Goal: Task Accomplishment & Management: Manage account settings

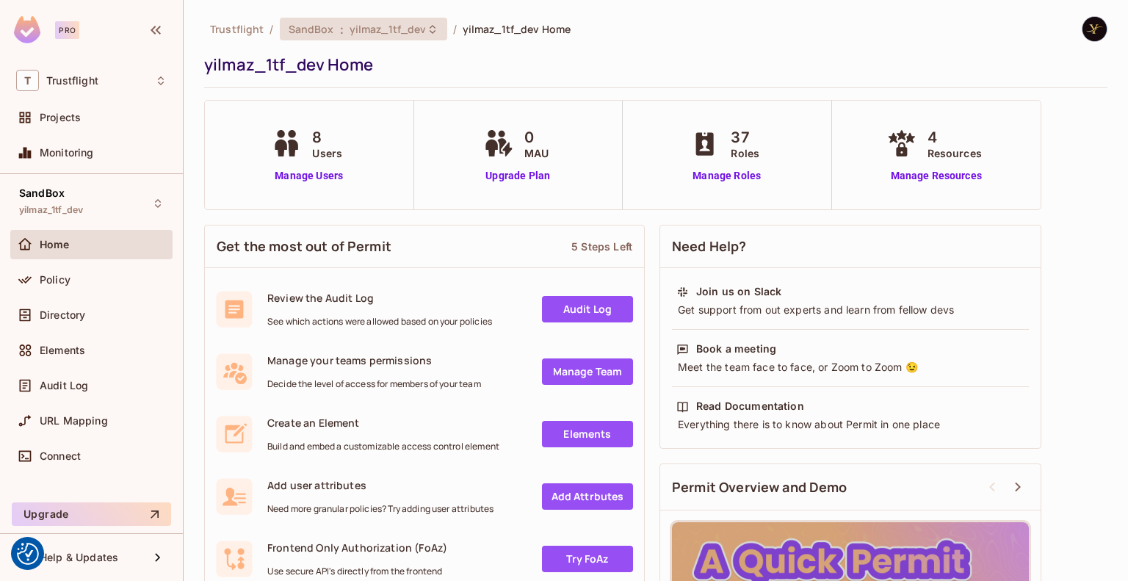
click at [339, 34] on span ":" at bounding box center [341, 29] width 5 height 12
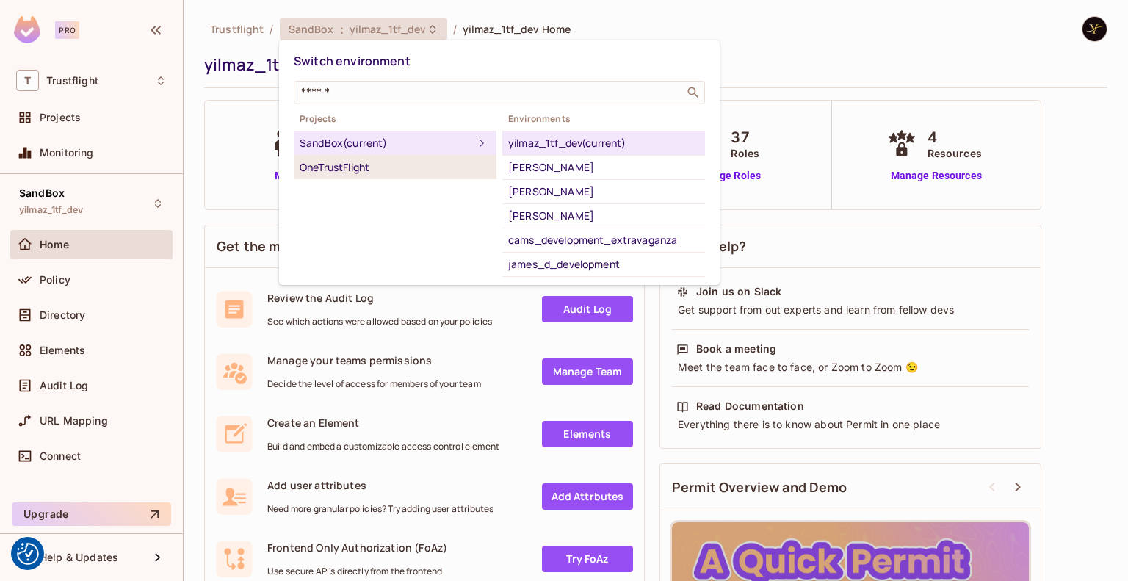
click at [358, 167] on div "OneTrustFlight" at bounding box center [395, 168] width 191 height 18
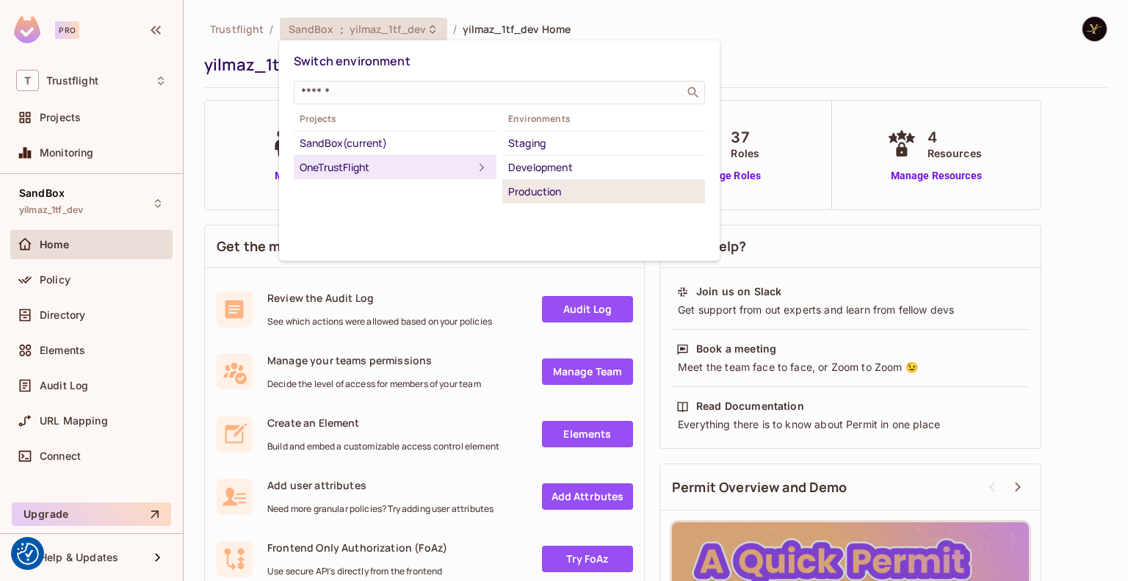
click at [568, 192] on div "Production" at bounding box center [603, 192] width 191 height 18
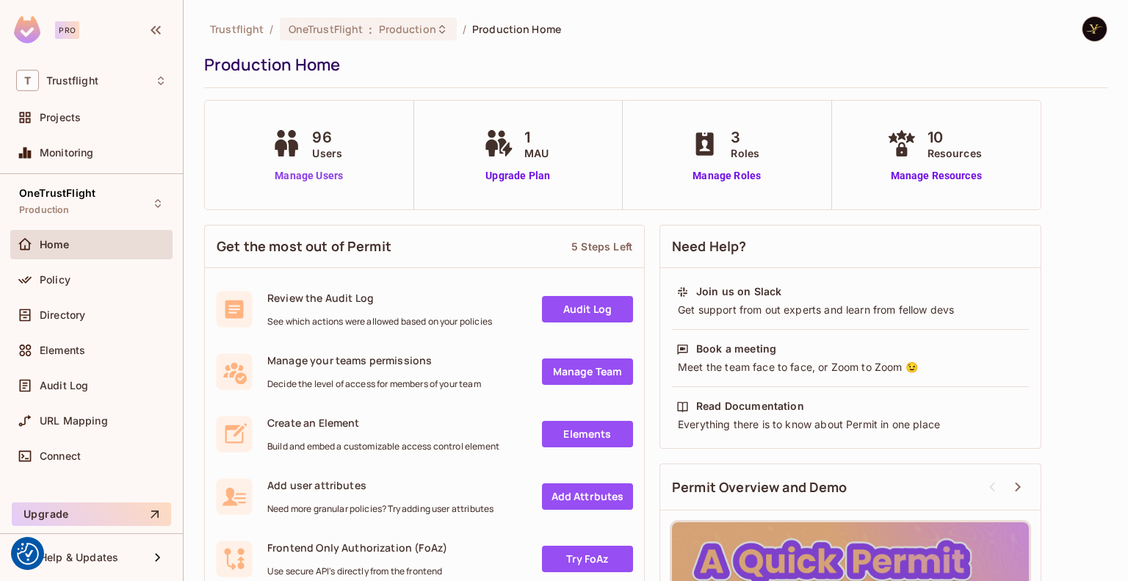
click at [333, 173] on link "Manage Users" at bounding box center [309, 175] width 82 height 15
click at [67, 271] on div "Policy" at bounding box center [91, 280] width 151 height 18
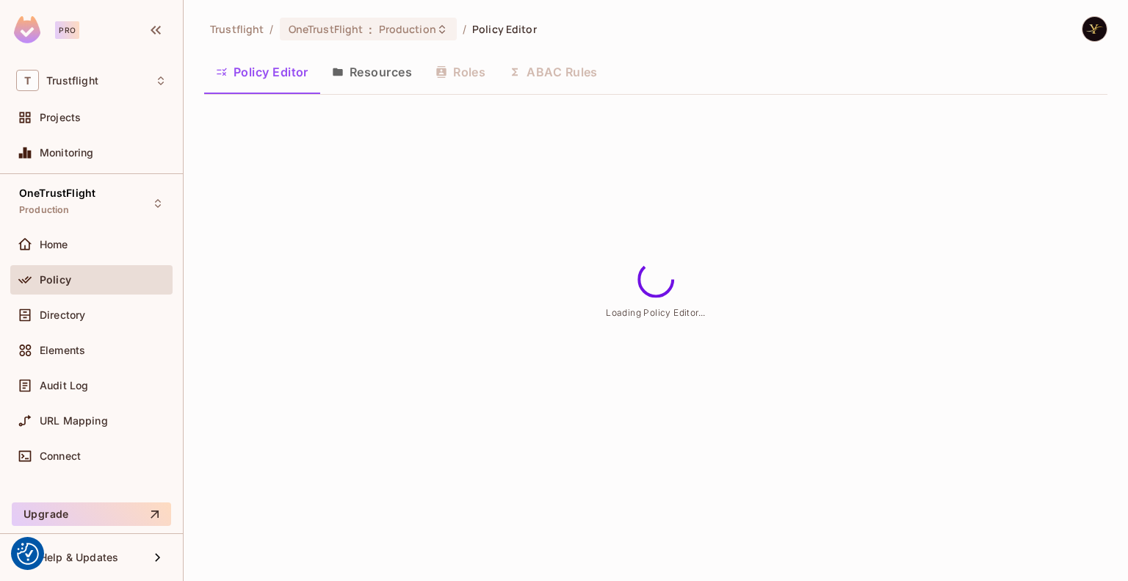
click at [367, 73] on button "Resources" at bounding box center [372, 72] width 104 height 37
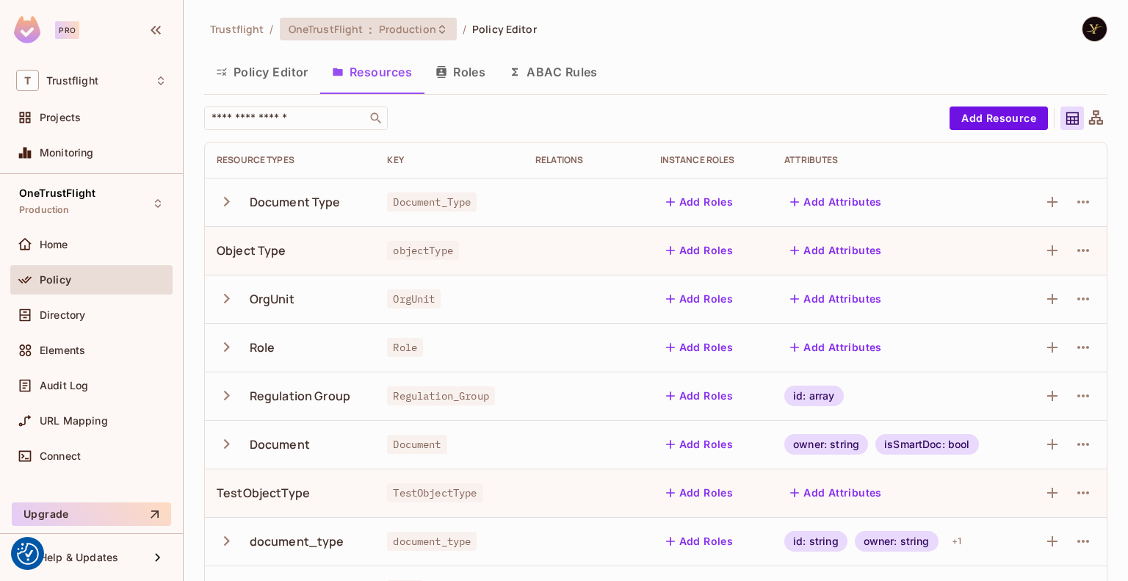
click at [386, 21] on div "OneTrustFlight : Production" at bounding box center [368, 29] width 177 height 23
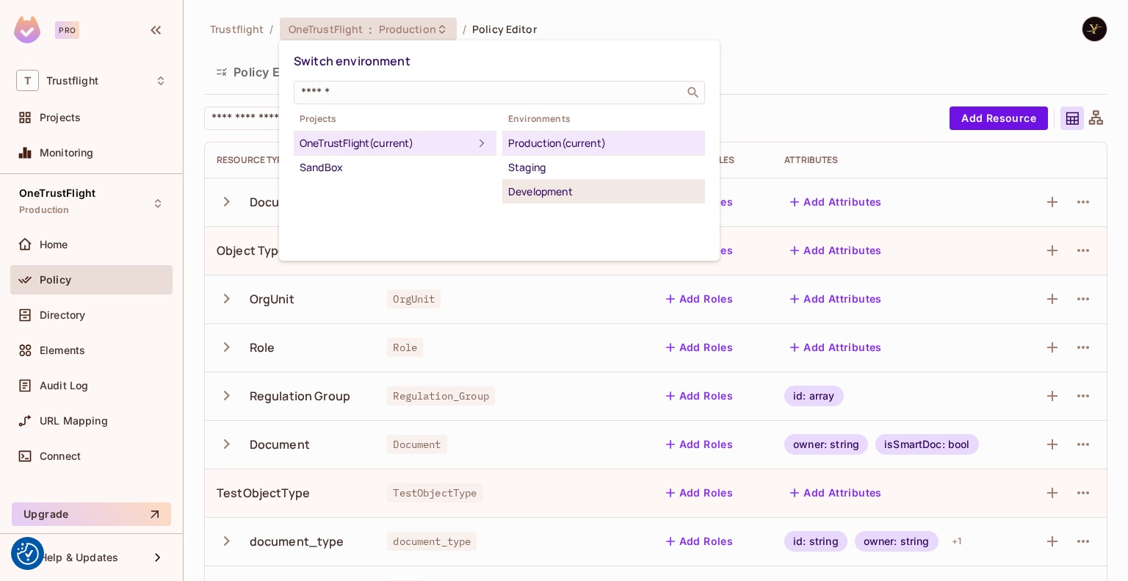
click at [558, 184] on div "Development" at bounding box center [603, 192] width 191 height 18
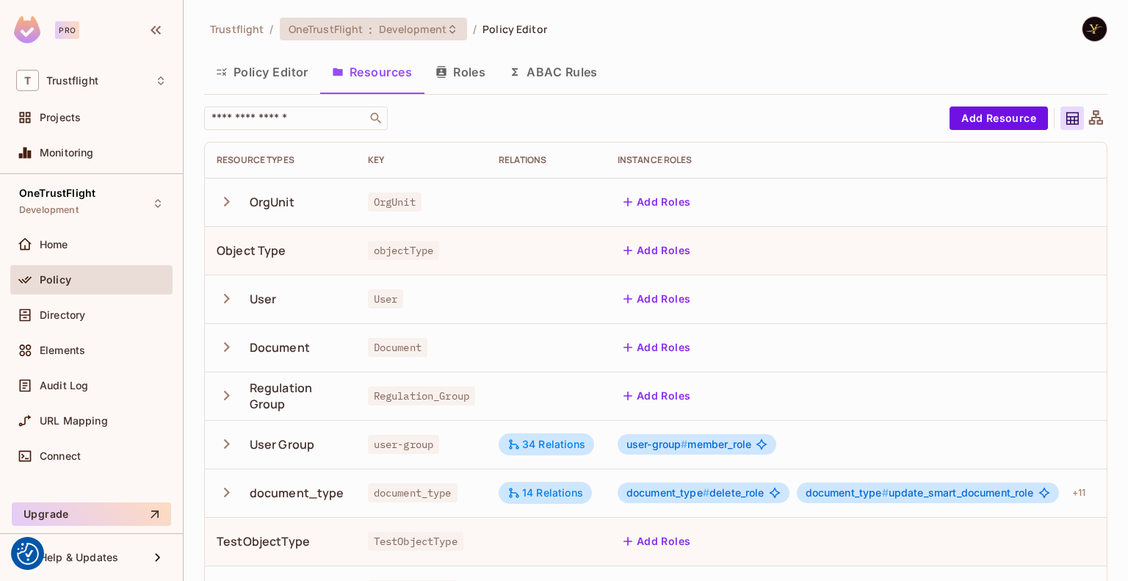
click at [421, 27] on span "Development" at bounding box center [413, 29] width 68 height 14
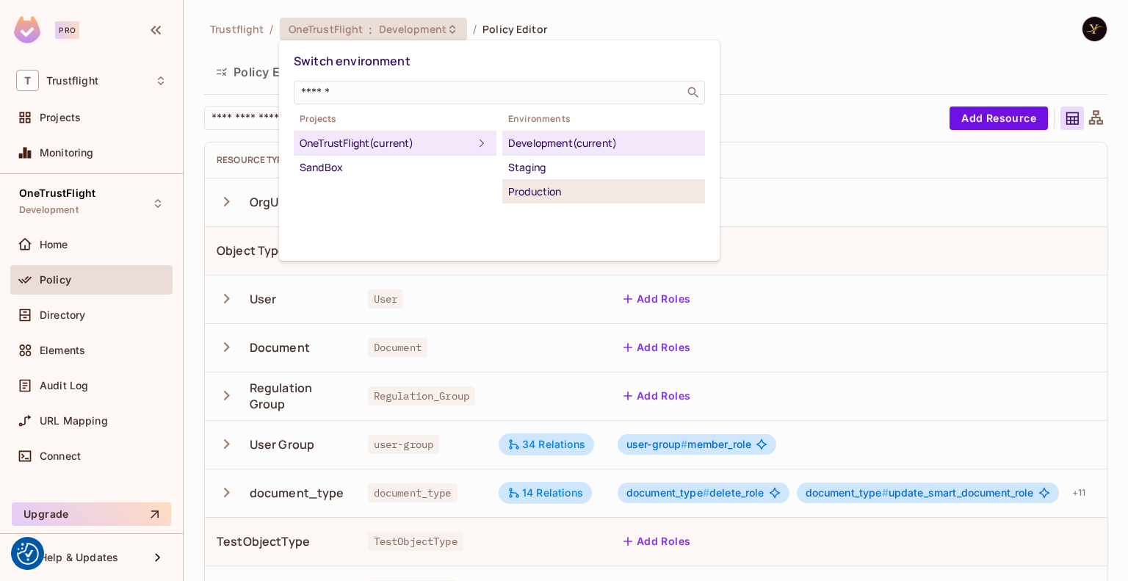
click at [523, 195] on div "Production" at bounding box center [603, 192] width 191 height 18
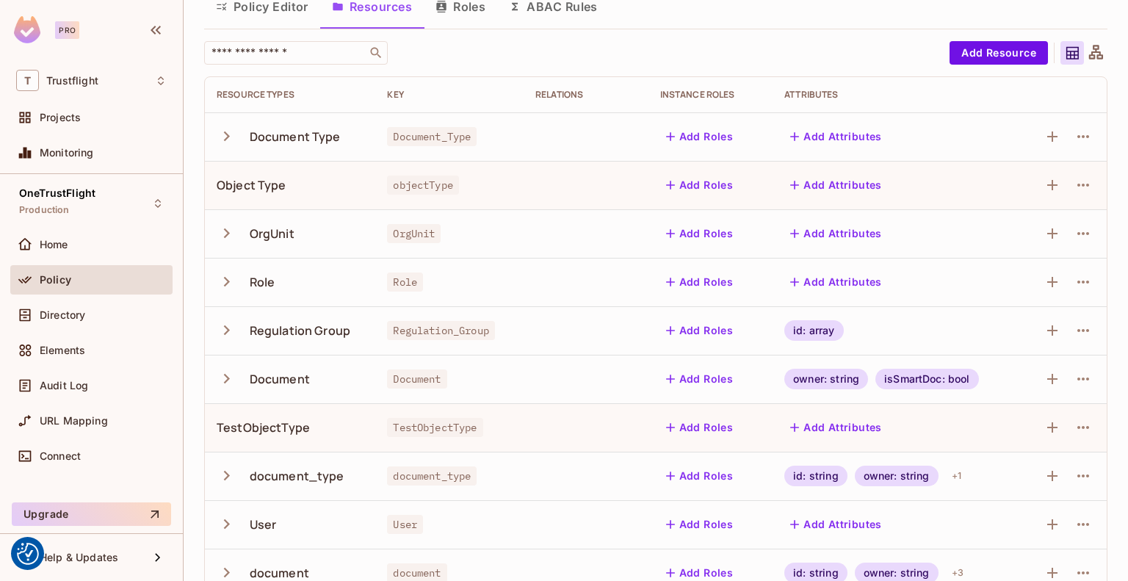
scroll to position [93, 0]
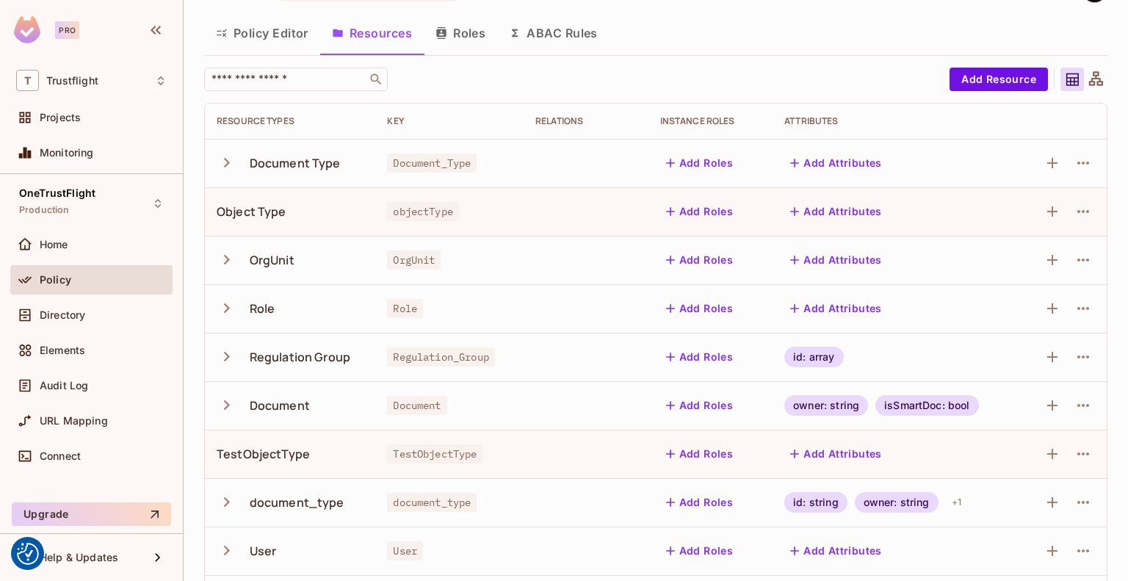
scroll to position [93, 0]
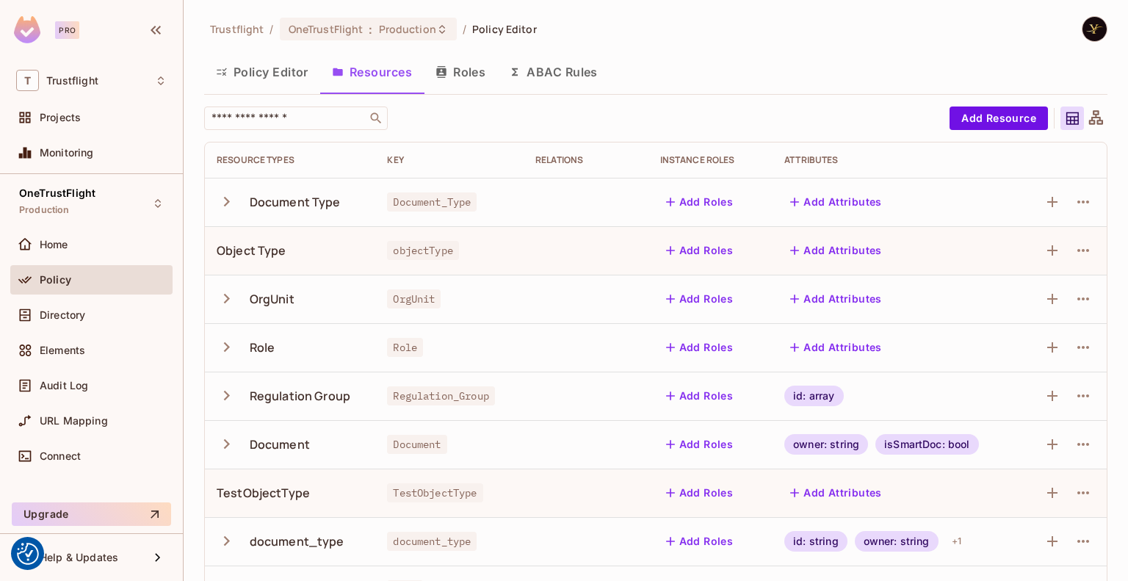
click at [458, 70] on button "Roles" at bounding box center [460, 72] width 73 height 37
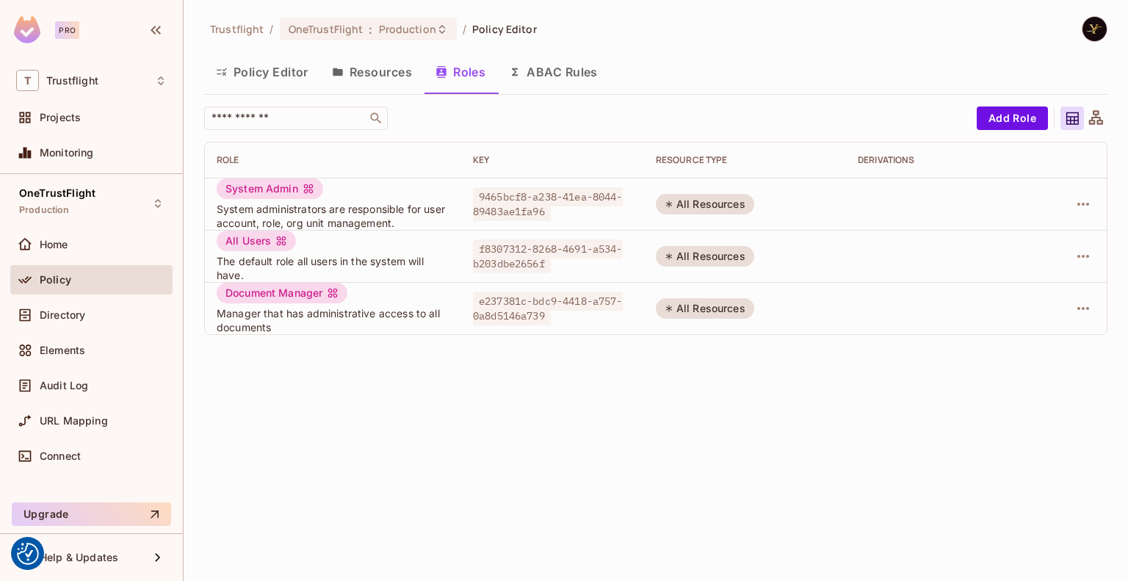
click at [385, 73] on button "Resources" at bounding box center [372, 72] width 104 height 37
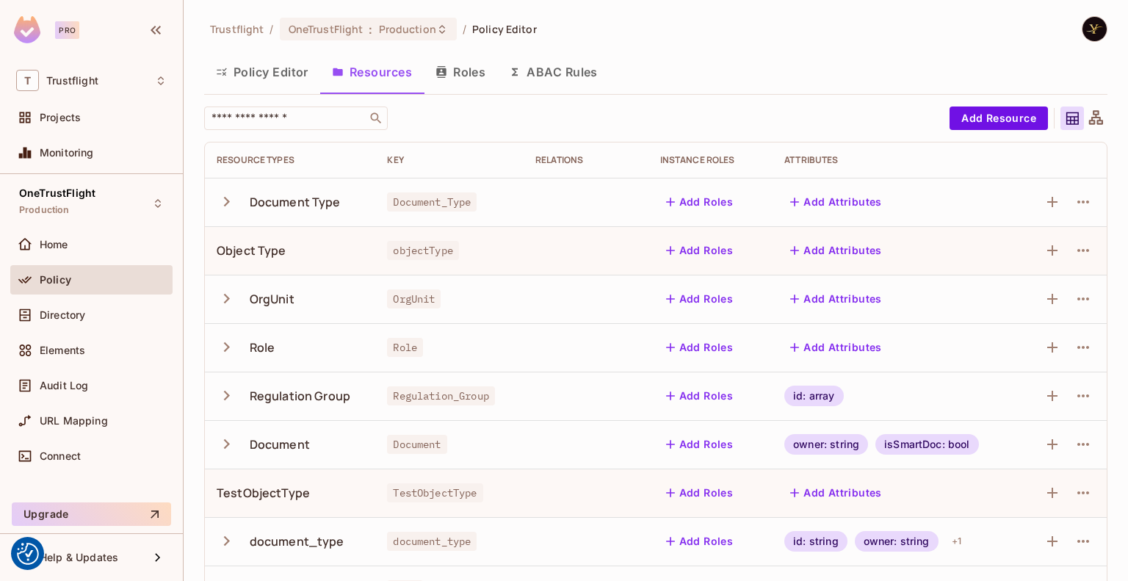
click at [230, 206] on icon "button" at bounding box center [227, 202] width 20 height 20
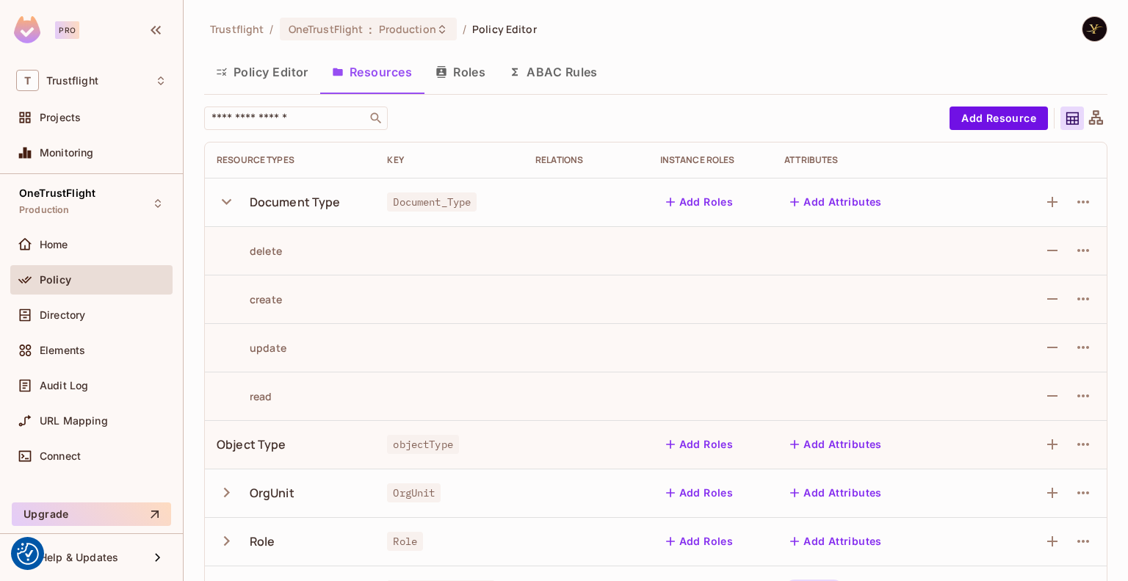
click at [230, 206] on icon "button" at bounding box center [227, 202] width 20 height 20
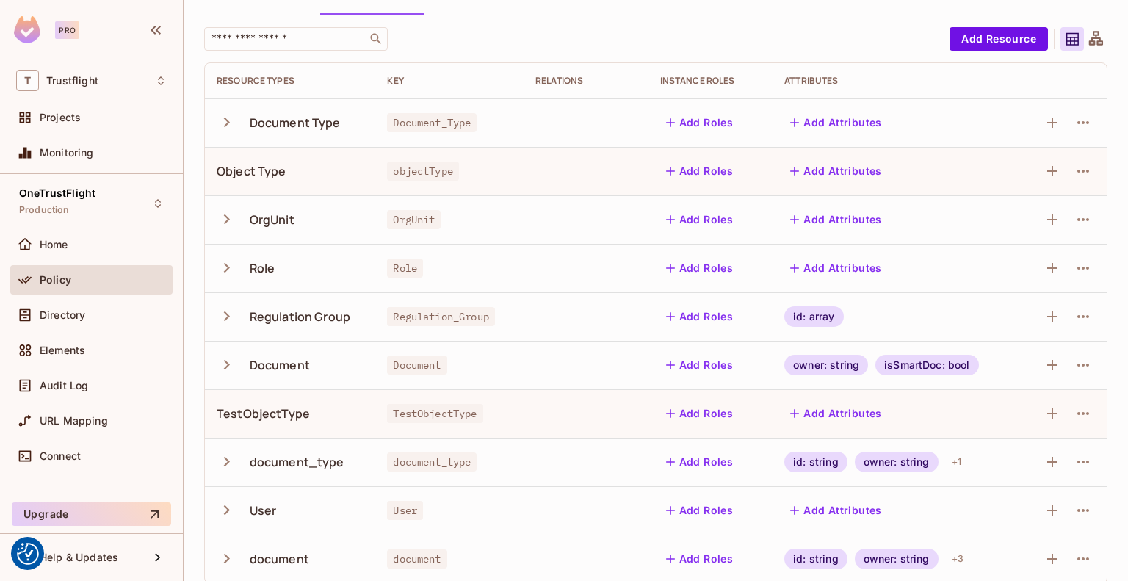
scroll to position [93, 0]
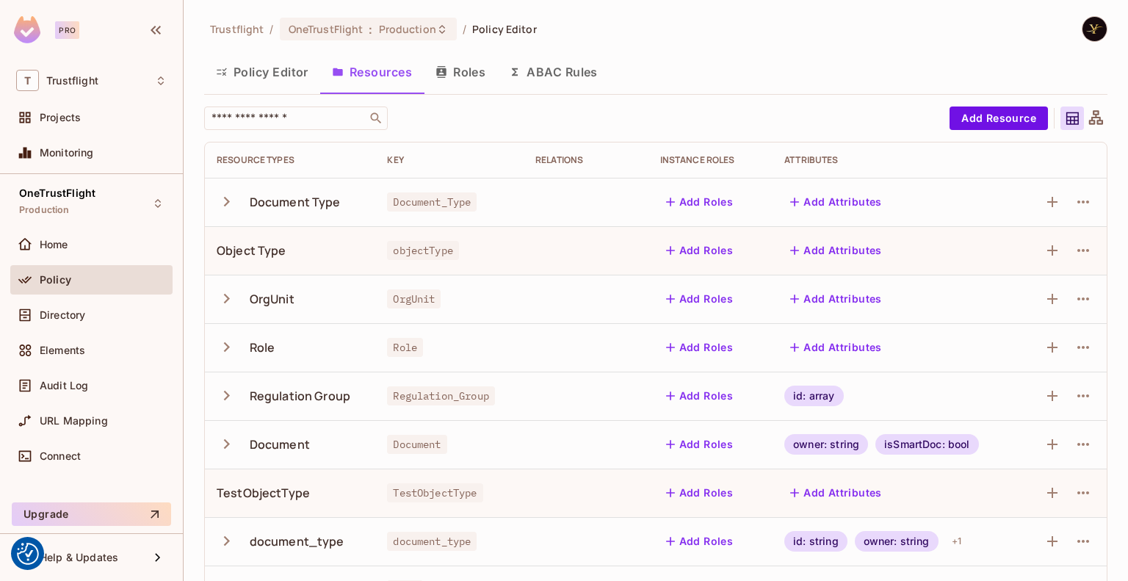
click at [546, 69] on button "ABAC Rules" at bounding box center [553, 72] width 112 height 37
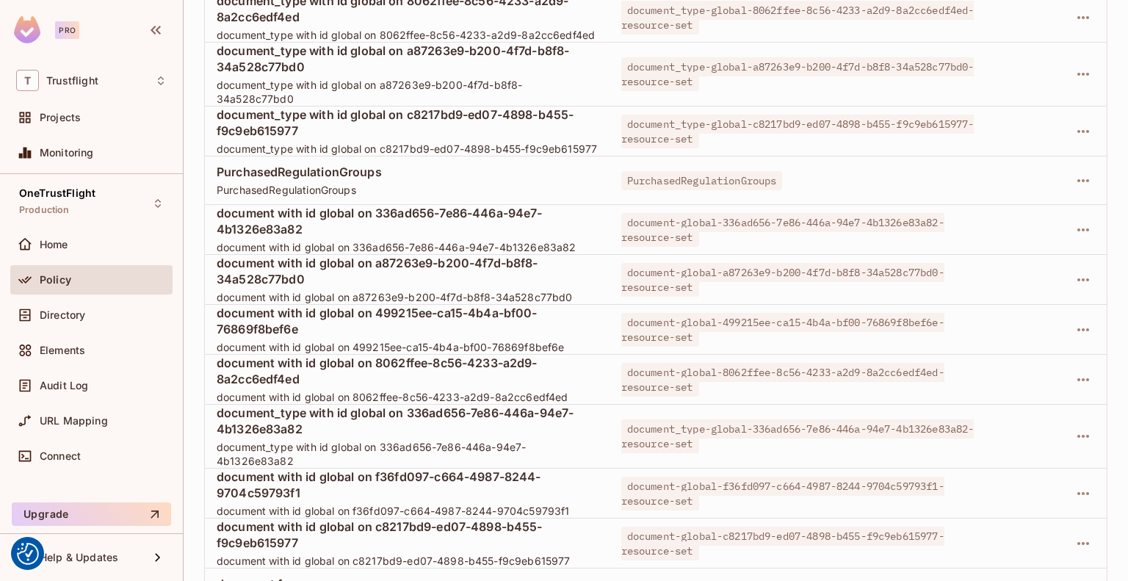
scroll to position [1106, 0]
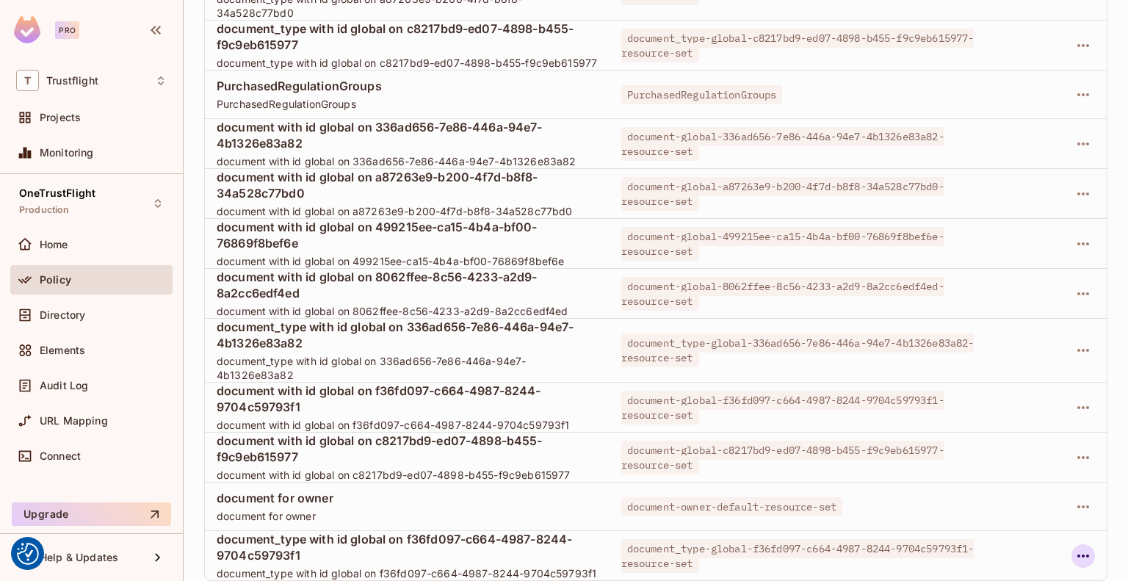
click at [1074, 552] on icon "button" at bounding box center [1083, 556] width 18 height 18
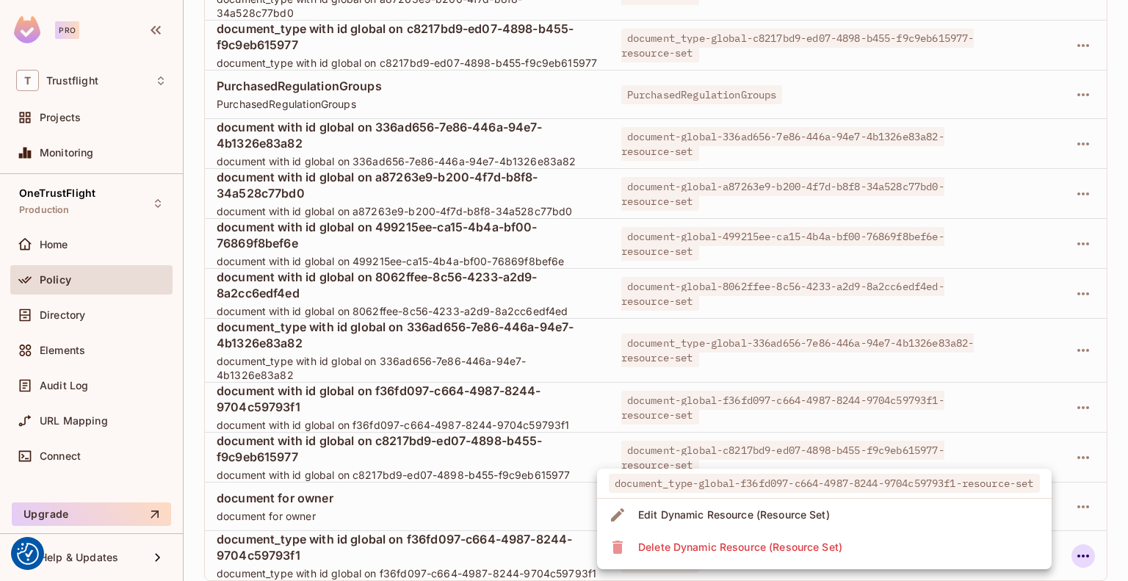
click at [924, 540] on li "Delete Dynamic Resource (Resource Set)" at bounding box center [824, 547] width 455 height 32
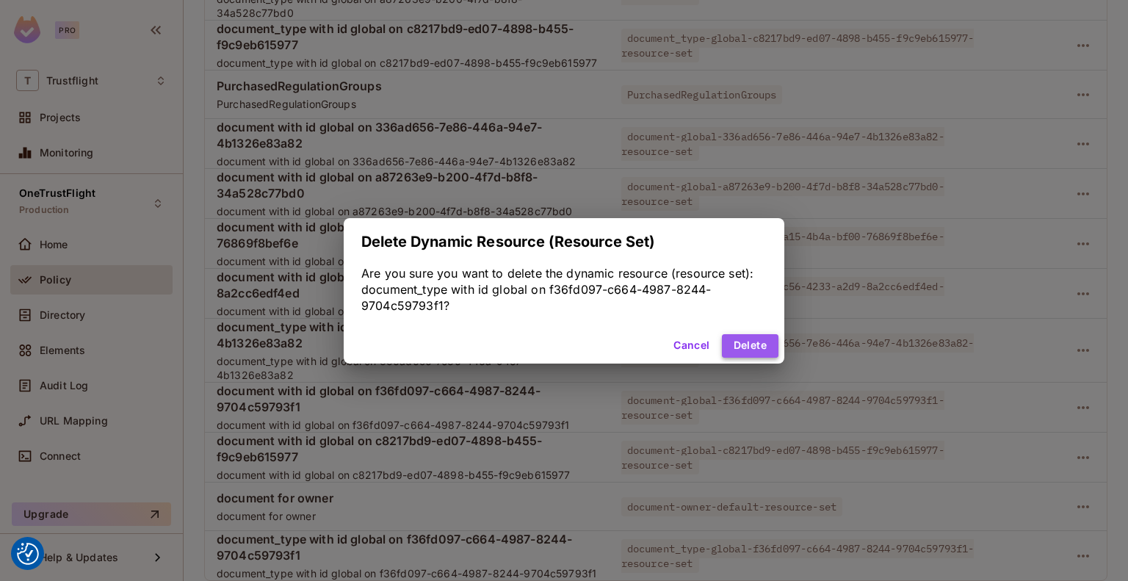
click at [764, 347] on button "Delete" at bounding box center [750, 345] width 57 height 23
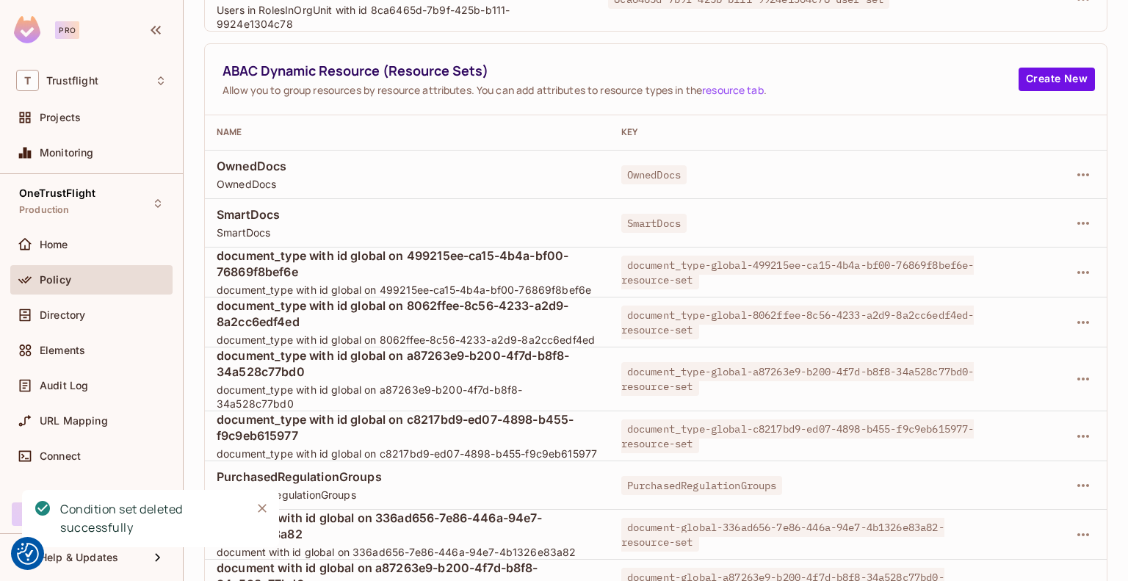
scroll to position [634, 0]
click at [1074, 282] on icon "button" at bounding box center [1083, 273] width 18 height 18
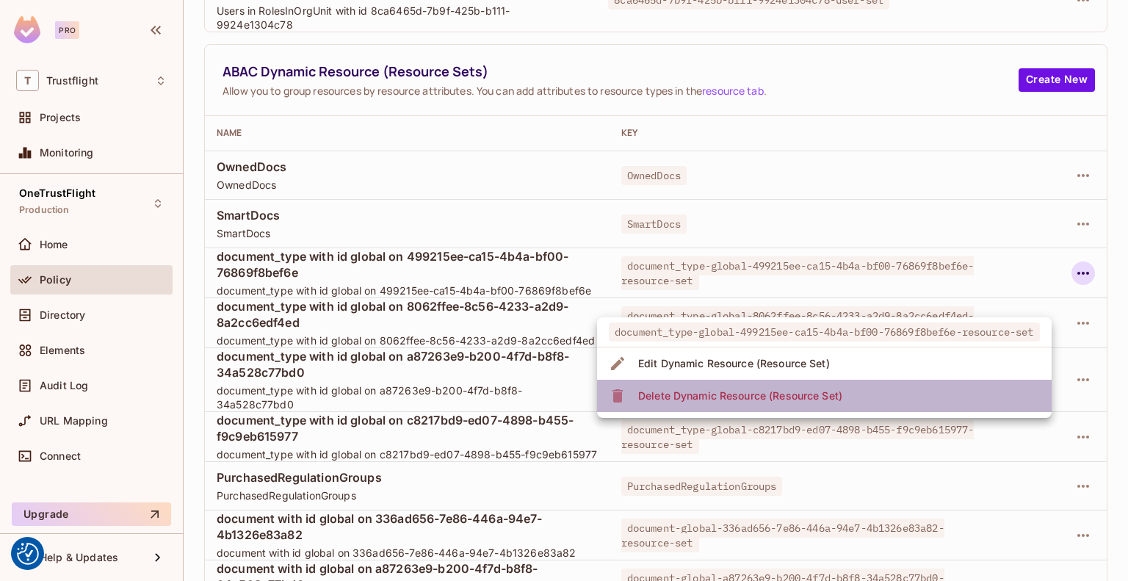
click at [935, 390] on li "Delete Dynamic Resource (Resource Set)" at bounding box center [824, 396] width 455 height 32
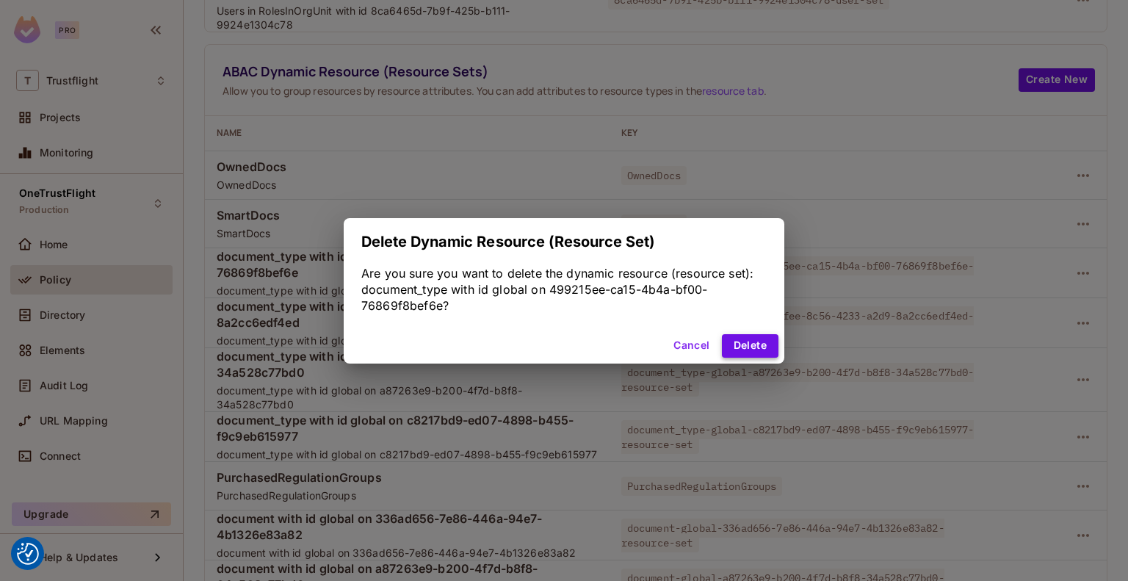
click at [756, 346] on button "Delete" at bounding box center [750, 345] width 57 height 23
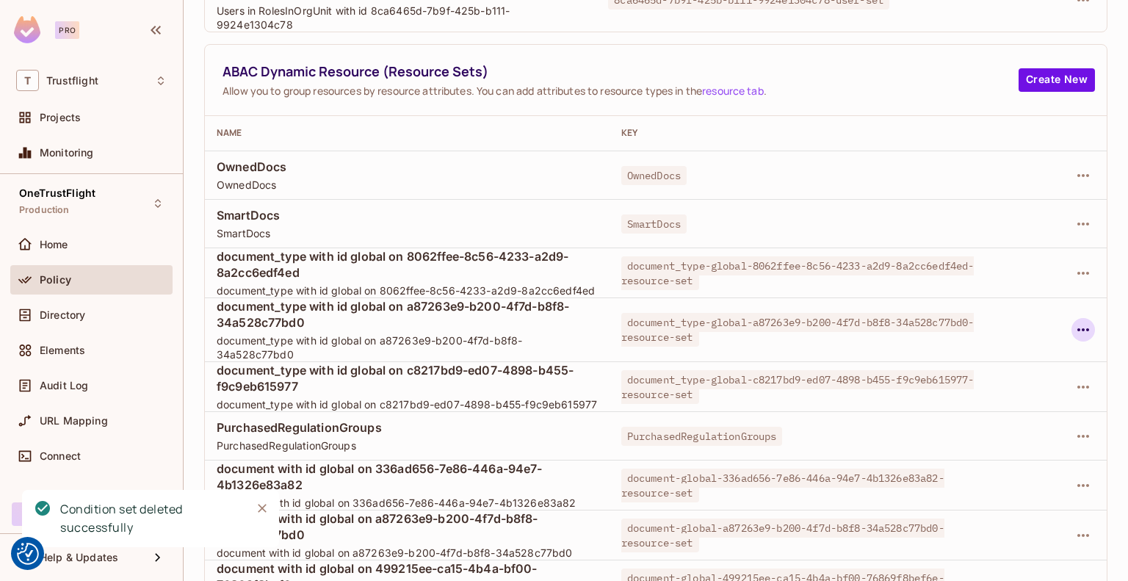
click at [1075, 339] on icon "button" at bounding box center [1083, 330] width 18 height 18
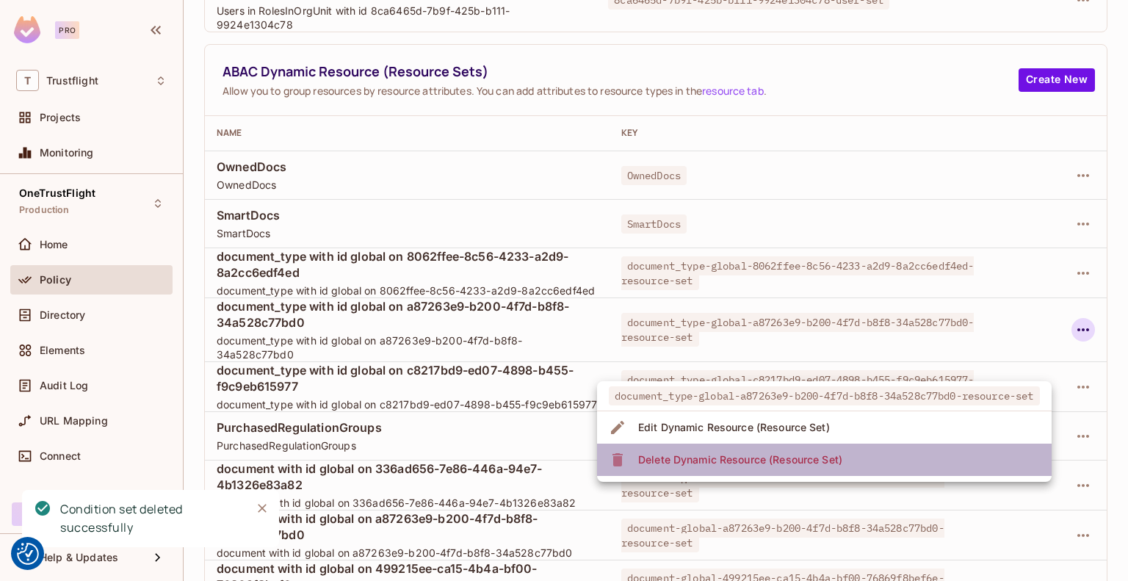
click at [895, 458] on li "Delete Dynamic Resource (Resource Set)" at bounding box center [824, 460] width 455 height 32
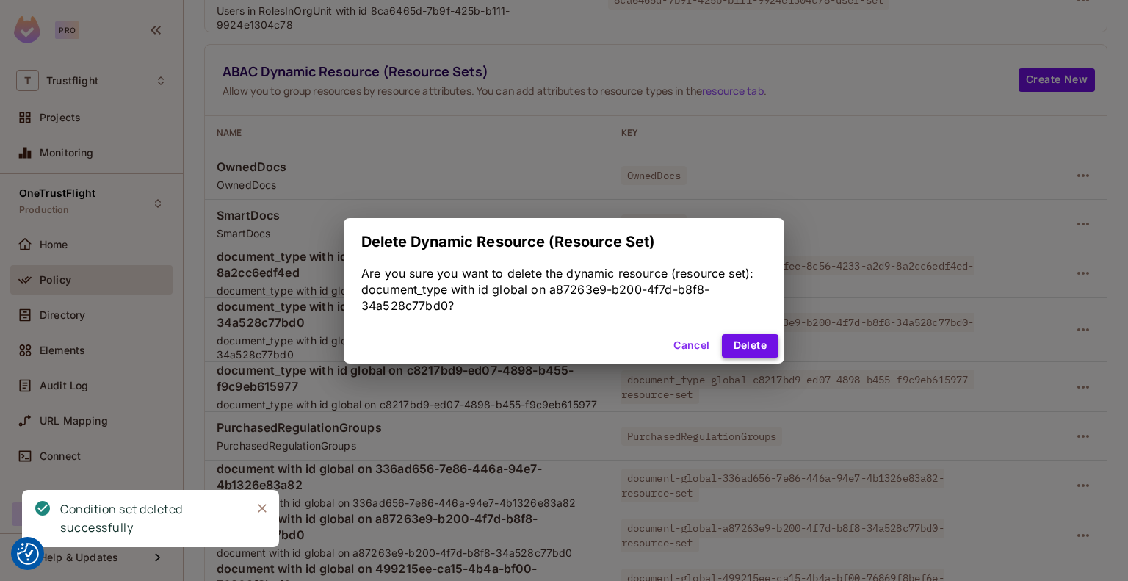
click at [759, 349] on button "Delete" at bounding box center [750, 345] width 57 height 23
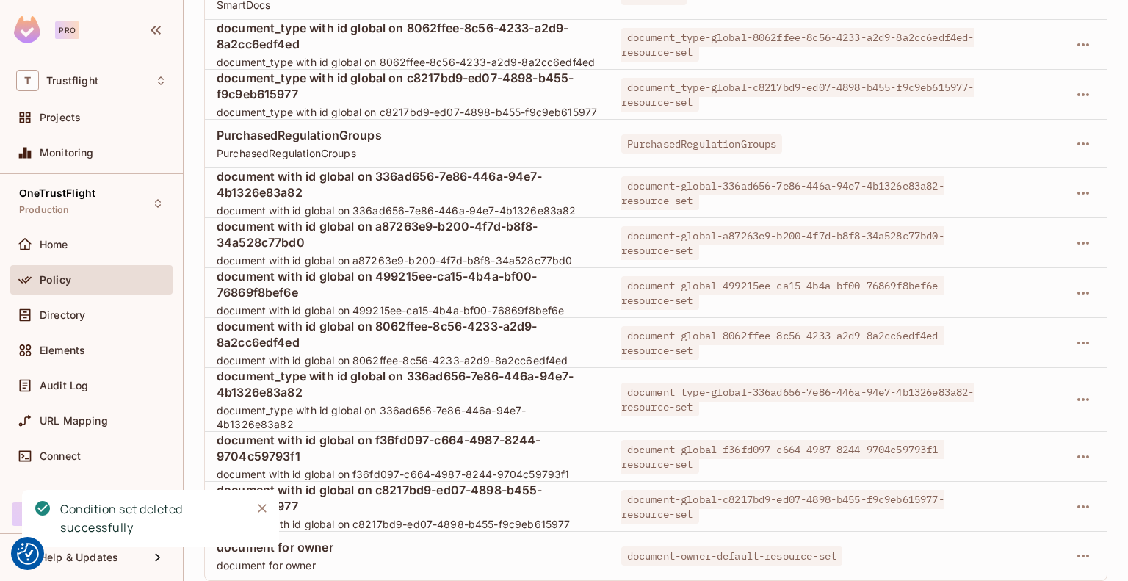
scroll to position [915, 0]
click at [1077, 507] on icon "button" at bounding box center [1083, 506] width 12 height 3
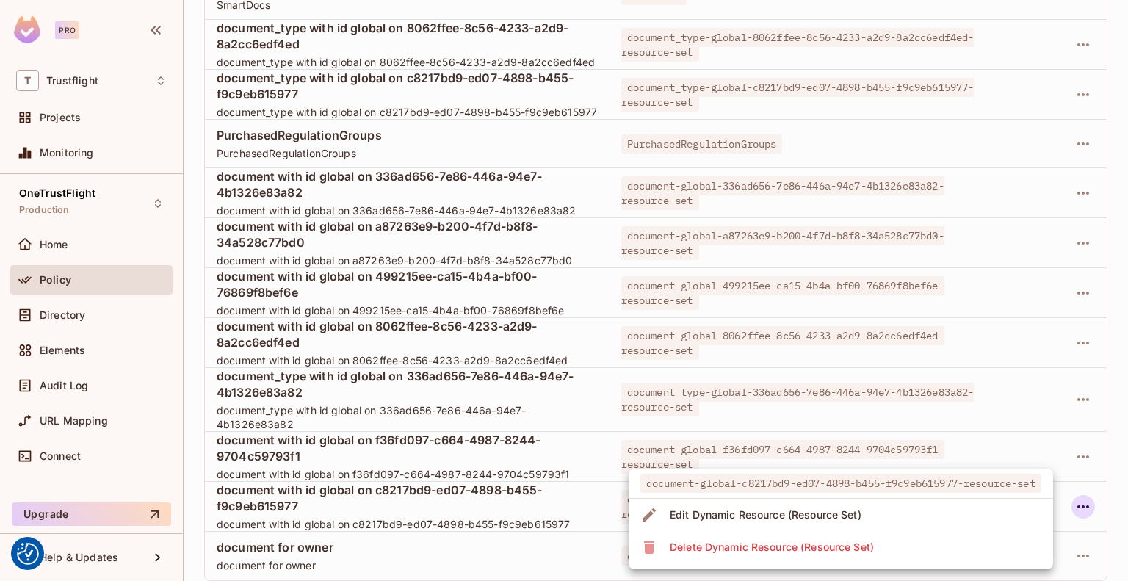
click at [888, 552] on li "Delete Dynamic Resource (Resource Set)" at bounding box center [841, 547] width 424 height 32
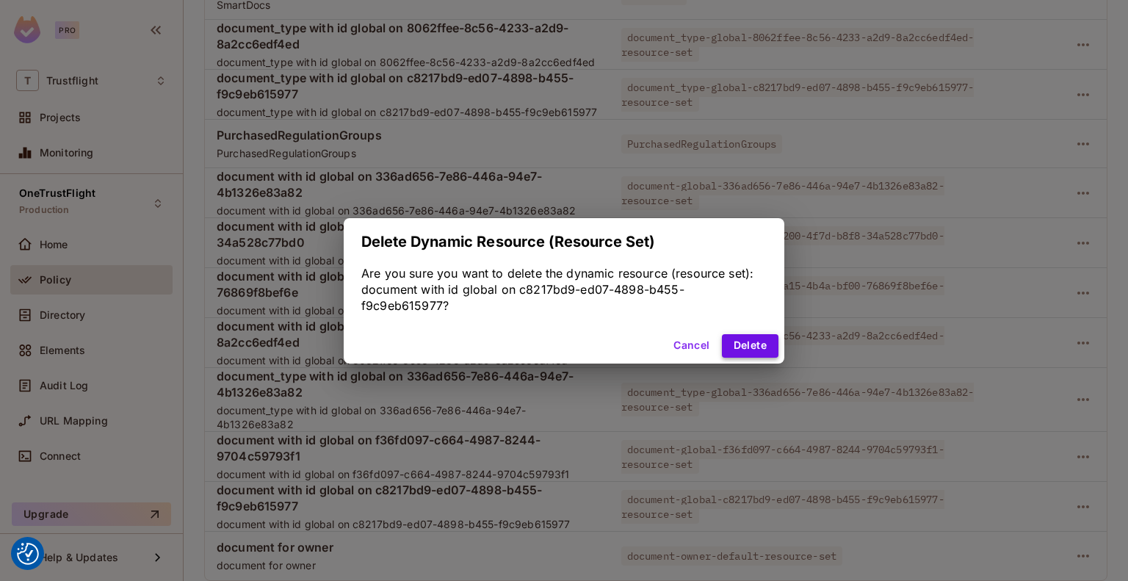
click at [768, 347] on button "Delete" at bounding box center [750, 345] width 57 height 23
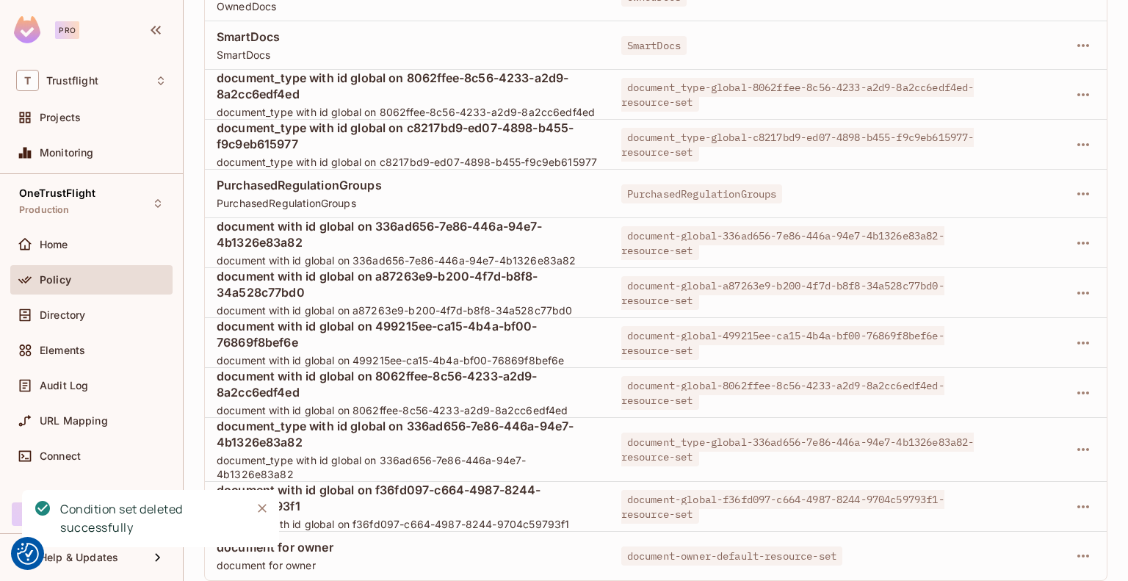
scroll to position [865, 0]
click at [1077, 451] on icon "button" at bounding box center [1083, 449] width 12 height 3
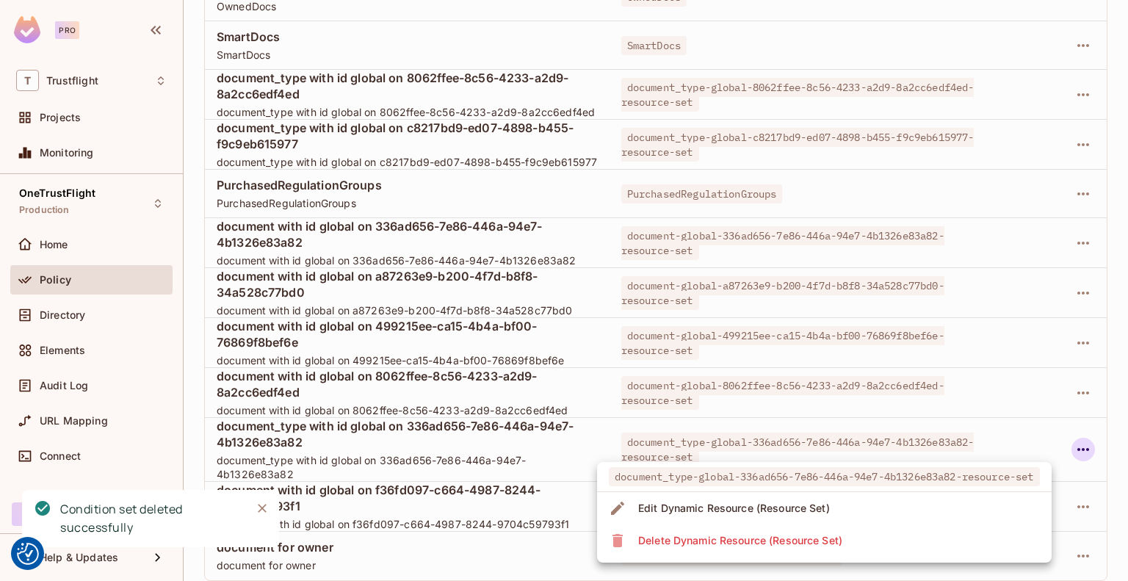
click at [900, 546] on li "Delete Dynamic Resource (Resource Set)" at bounding box center [824, 540] width 455 height 32
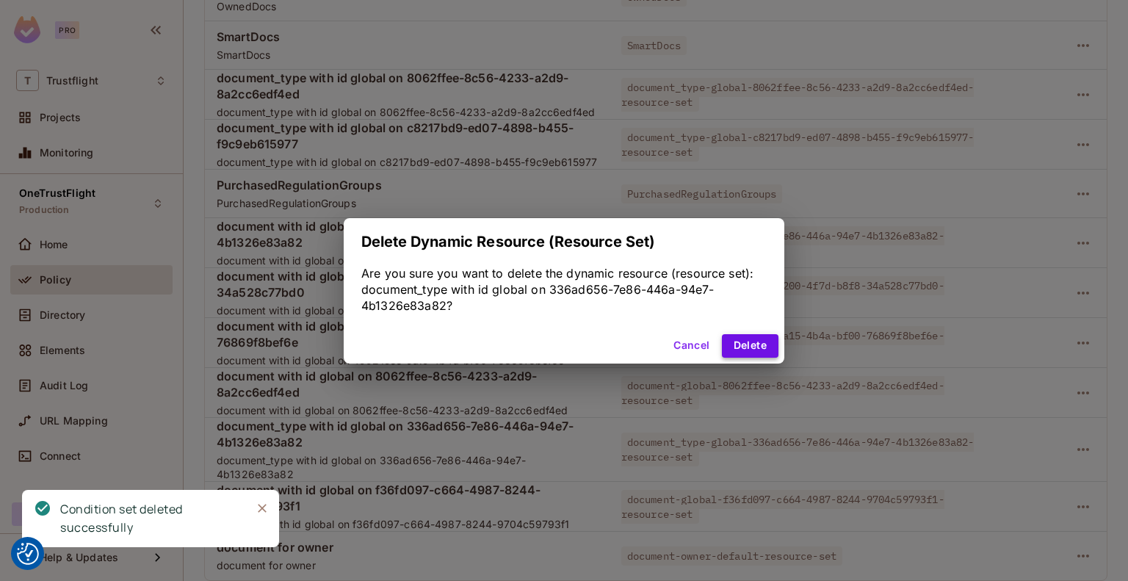
click at [741, 353] on button "Delete" at bounding box center [750, 345] width 57 height 23
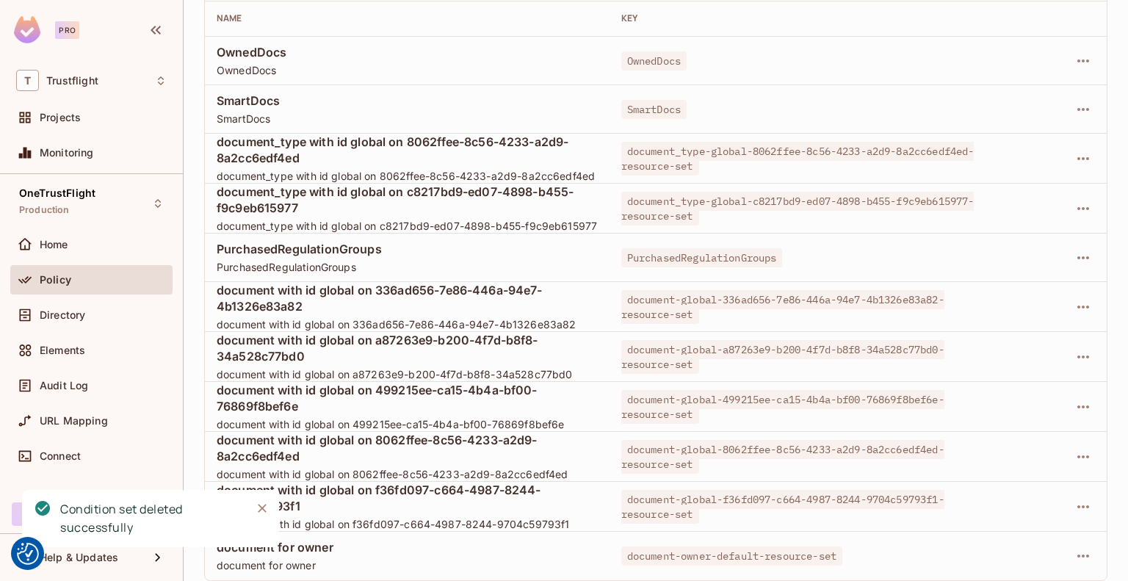
scroll to position [801, 0]
click at [1074, 512] on icon "button" at bounding box center [1083, 507] width 18 height 18
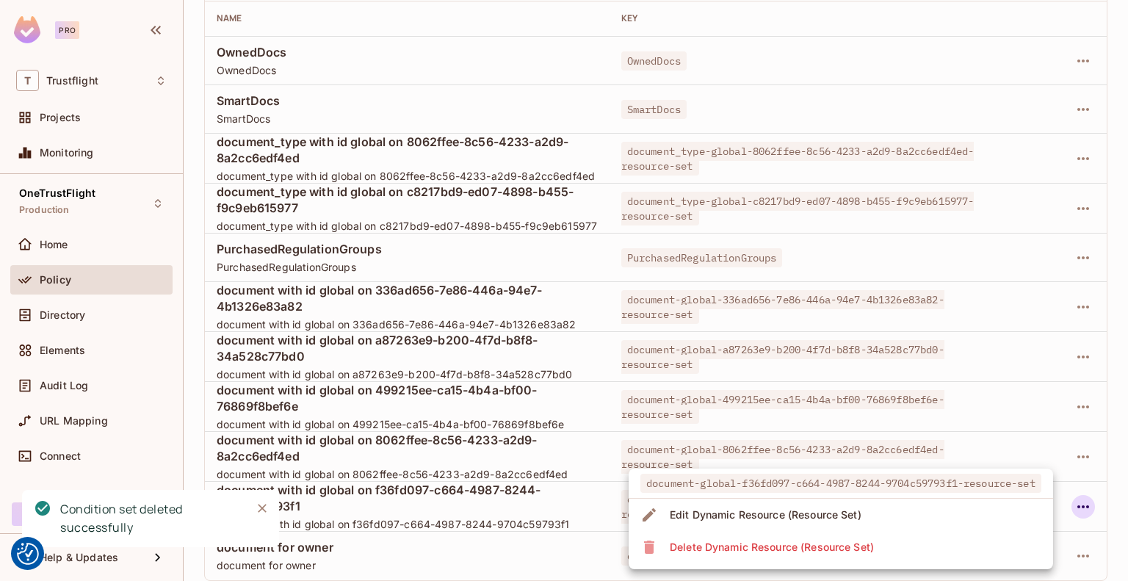
click at [919, 543] on li "Delete Dynamic Resource (Resource Set)" at bounding box center [841, 547] width 424 height 32
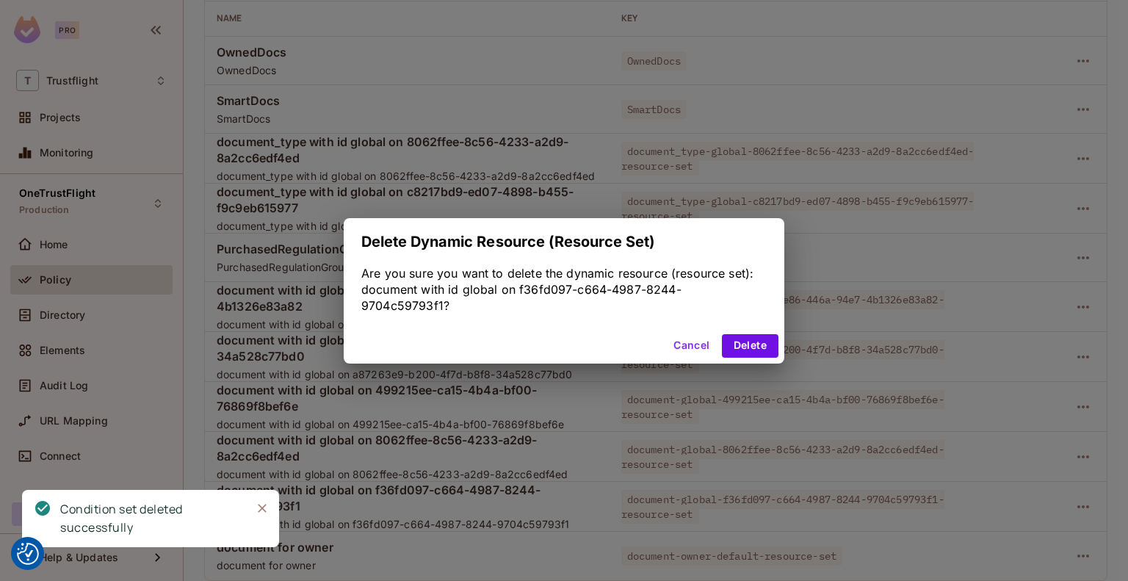
click at [766, 359] on div "Cancel Delete" at bounding box center [564, 345] width 441 height 35
click at [749, 349] on button "Delete" at bounding box center [750, 345] width 57 height 23
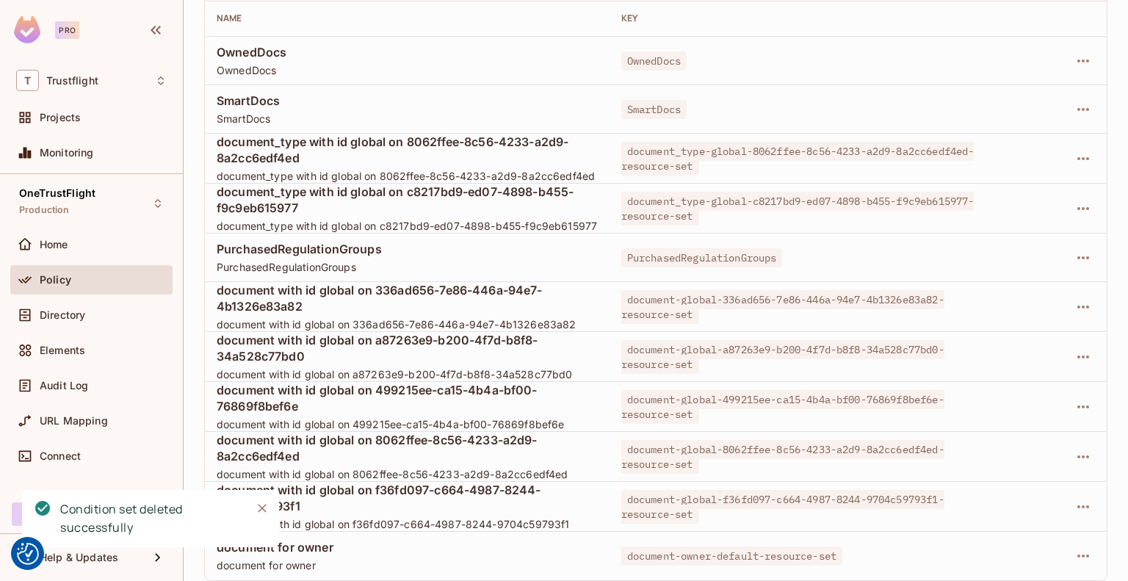
scroll to position [751, 0]
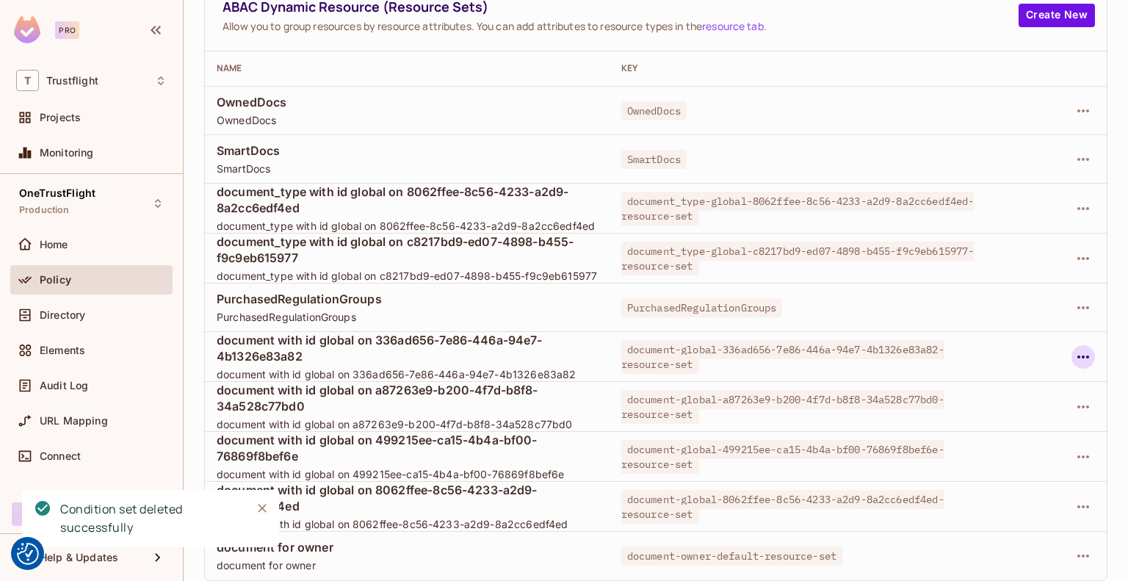
click at [1071, 358] on button "button" at bounding box center [1082, 356] width 23 height 23
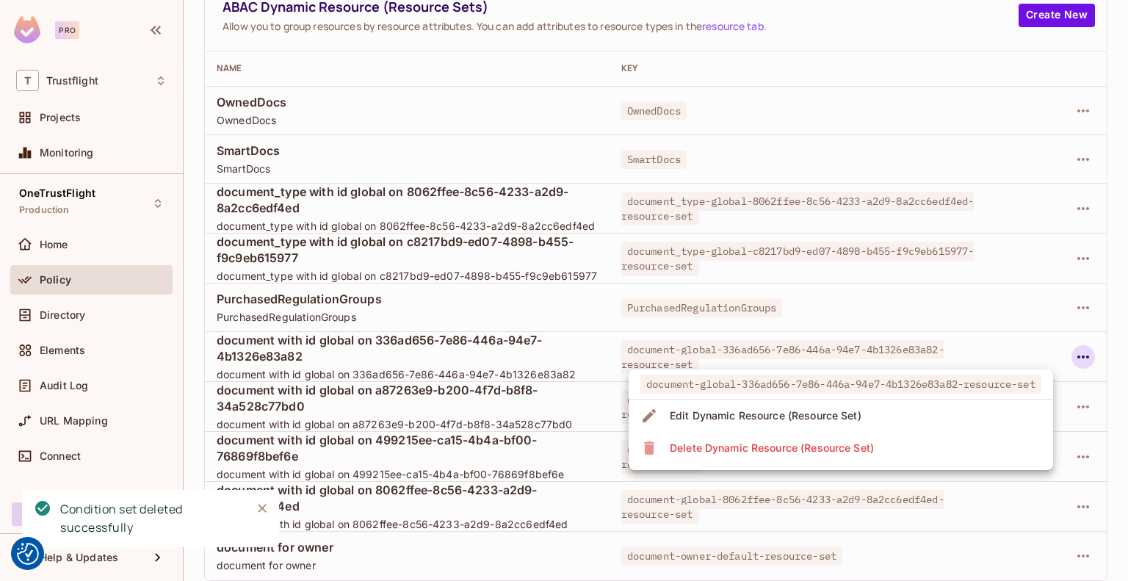
click at [843, 441] on div "Delete Dynamic Resource (Resource Set)" at bounding box center [772, 448] width 204 height 15
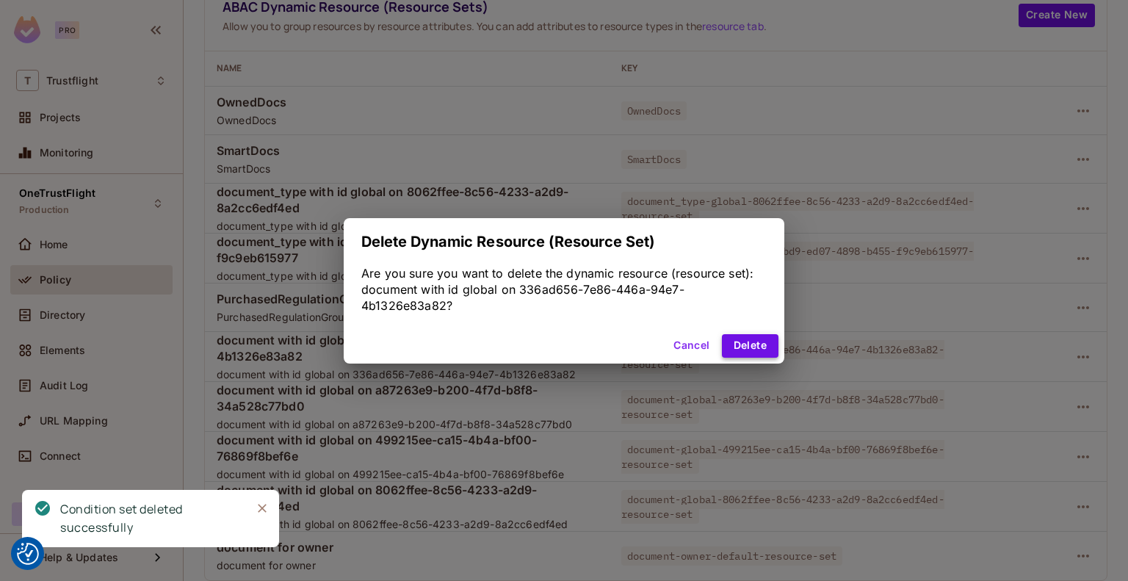
click at [752, 355] on button "Delete" at bounding box center [750, 345] width 57 height 23
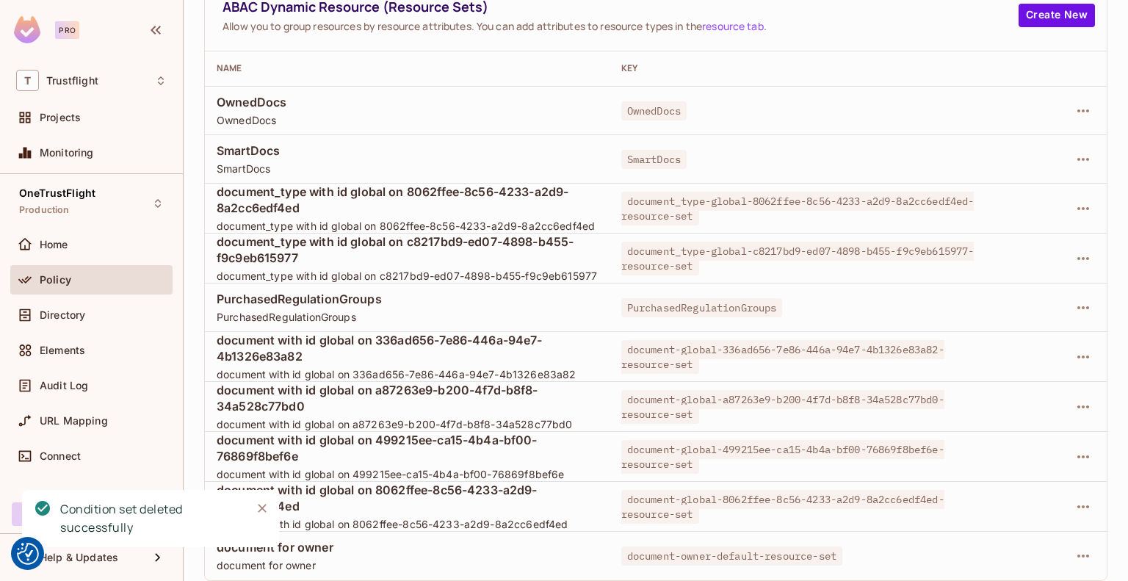
scroll to position [702, 0]
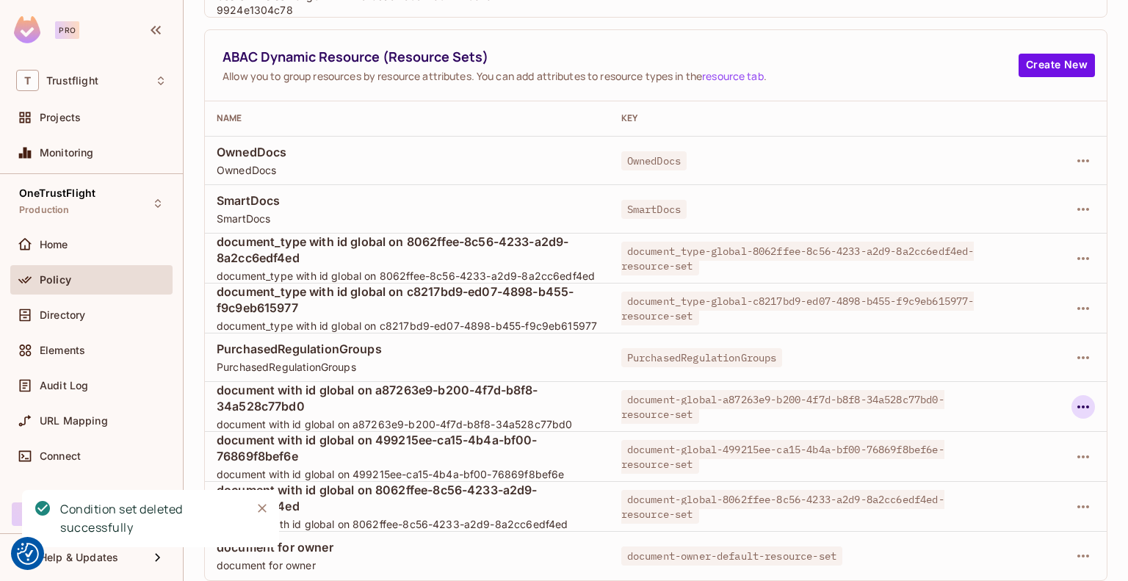
click at [1077, 408] on icon "button" at bounding box center [1083, 406] width 12 height 3
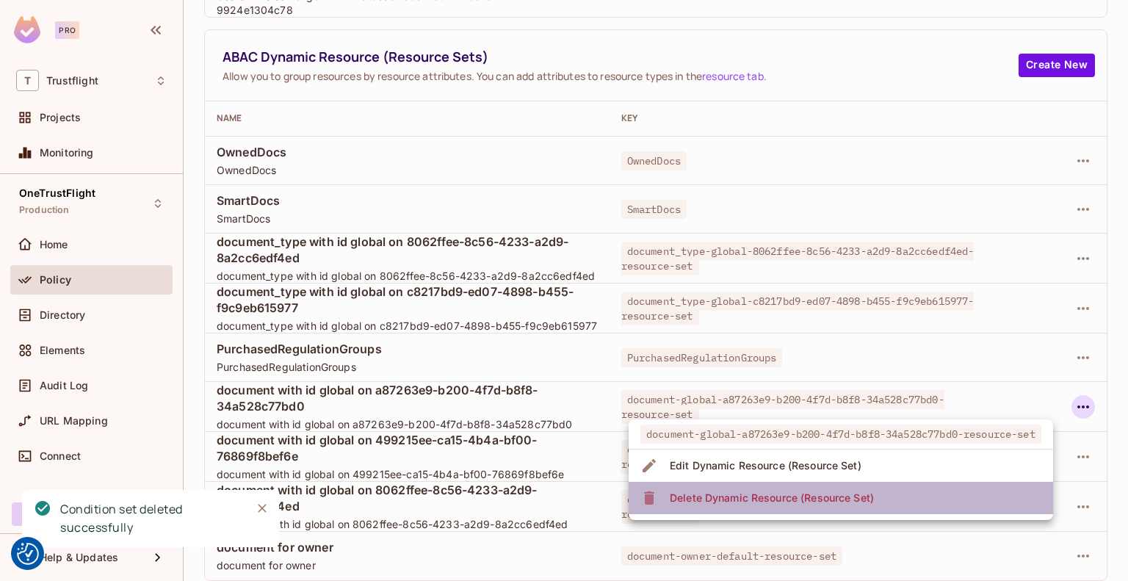
click at [875, 492] on span "Delete Dynamic Resource (Resource Set)" at bounding box center [771, 497] width 213 height 23
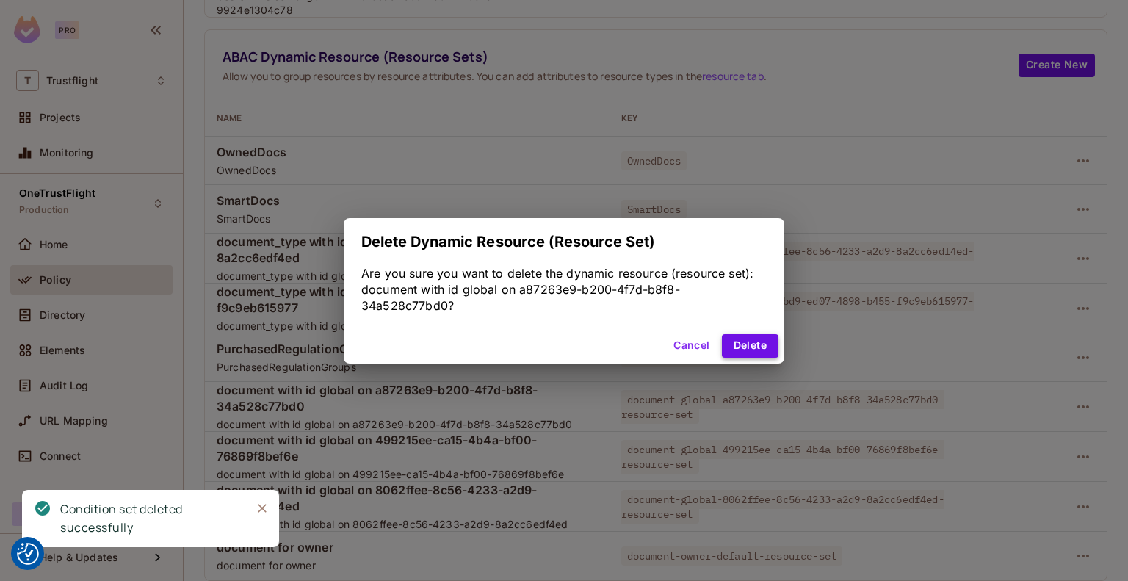
click at [750, 341] on button "Delete" at bounding box center [750, 345] width 57 height 23
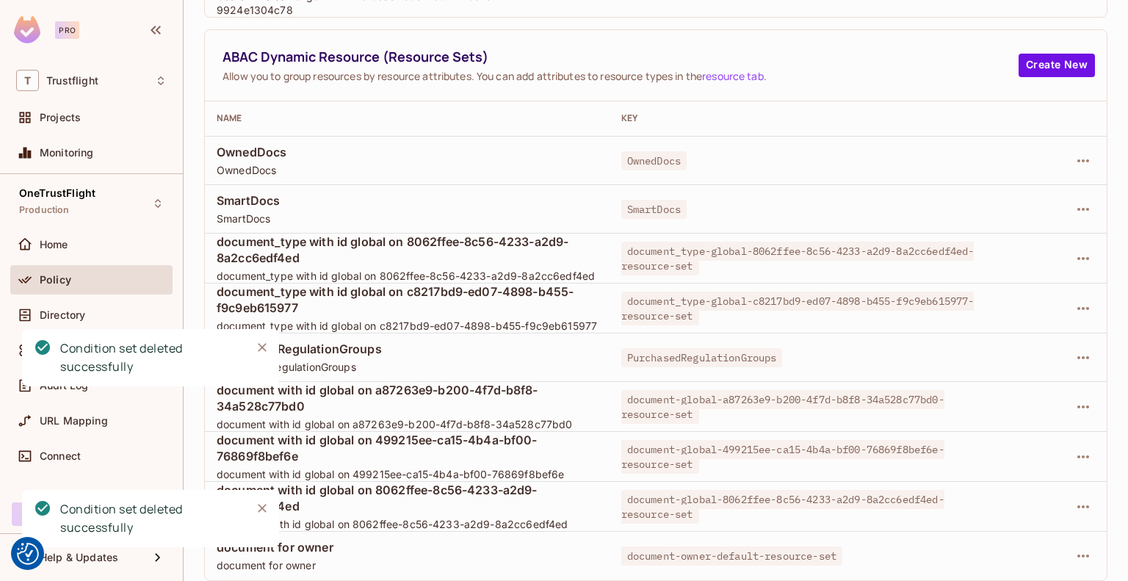
scroll to position [652, 0]
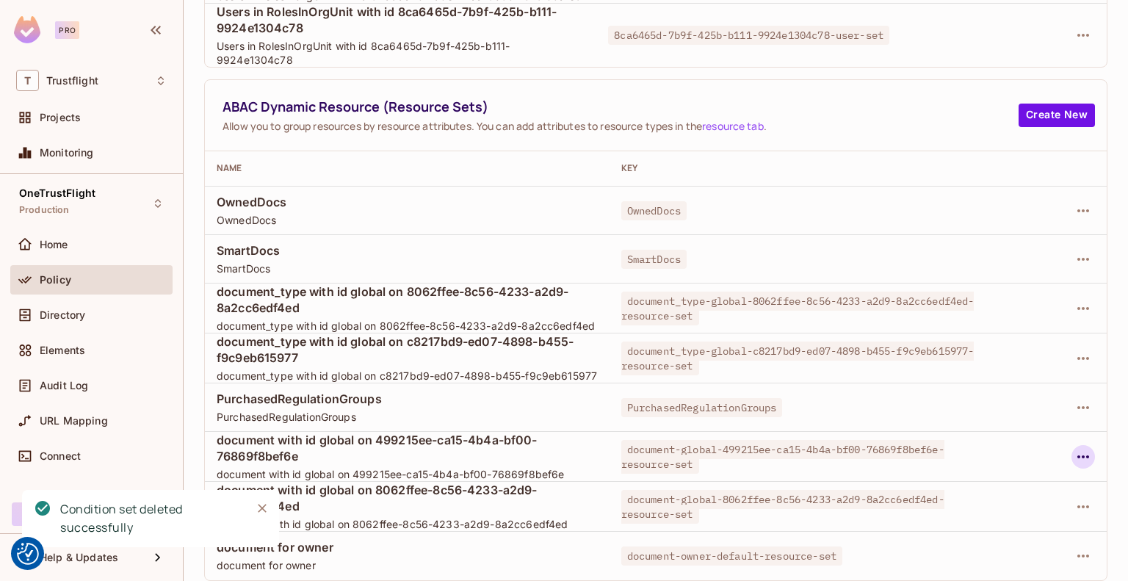
click at [1074, 465] on icon "button" at bounding box center [1083, 457] width 18 height 18
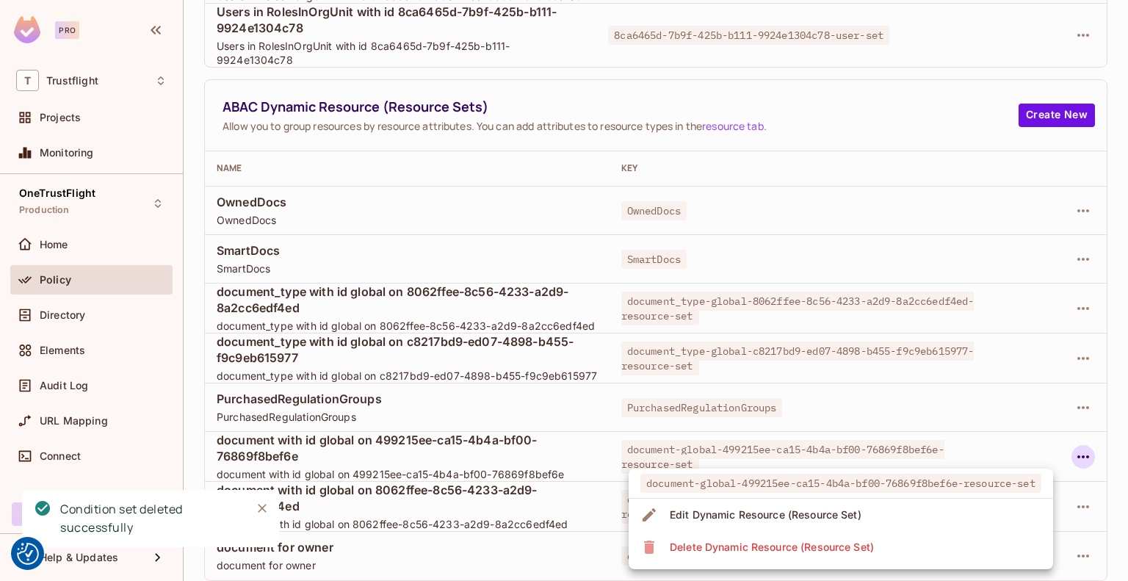
click at [913, 543] on li "Delete Dynamic Resource (Resource Set)" at bounding box center [841, 547] width 424 height 32
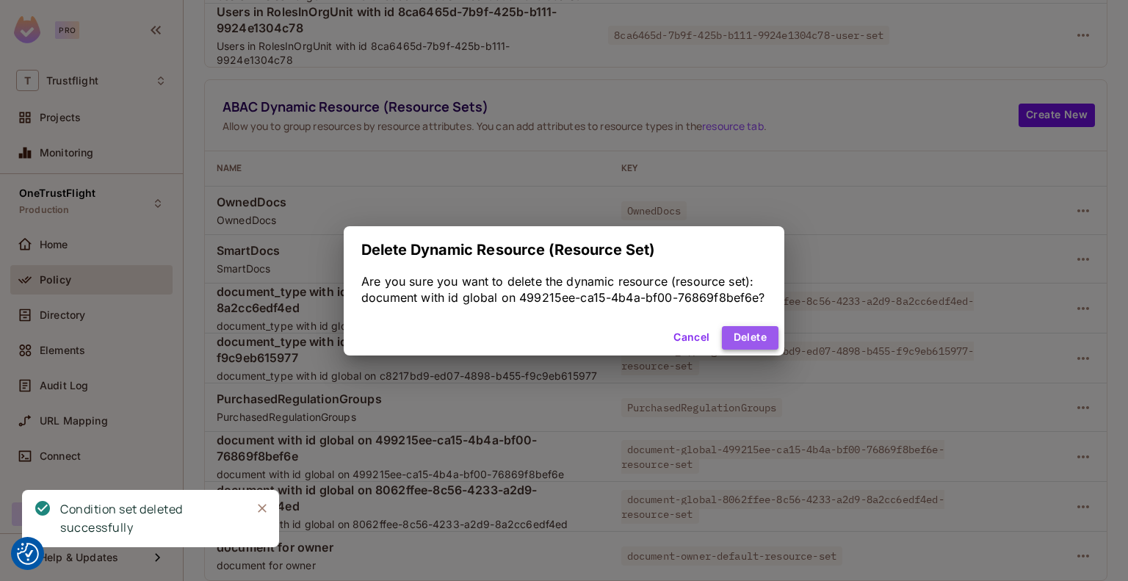
click at [767, 336] on button "Delete" at bounding box center [750, 337] width 57 height 23
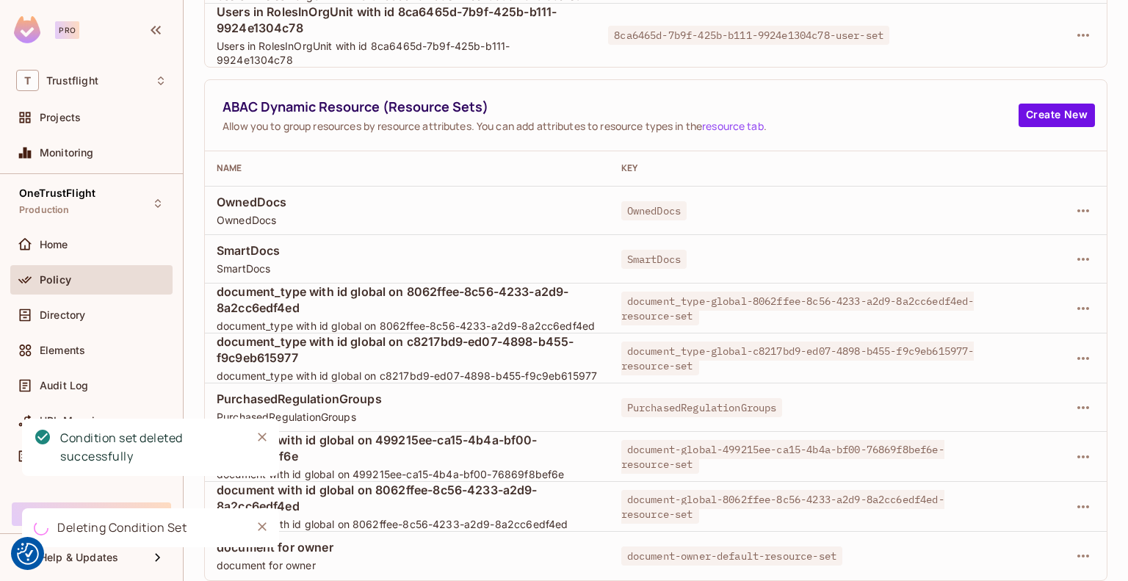
click at [767, 336] on button "Delete" at bounding box center [750, 337] width 57 height 23
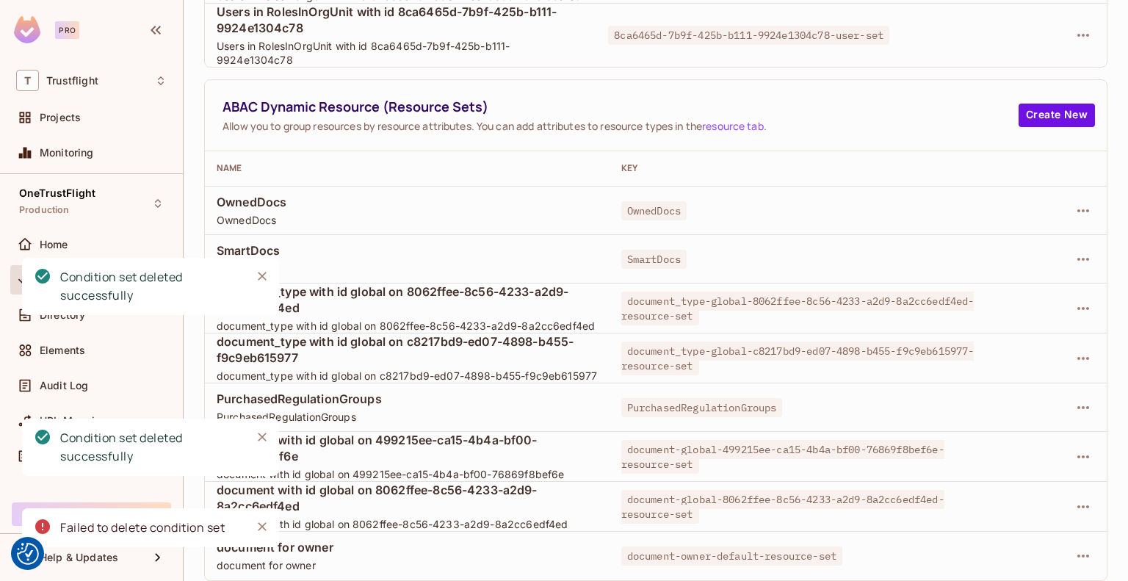
scroll to position [602, 0]
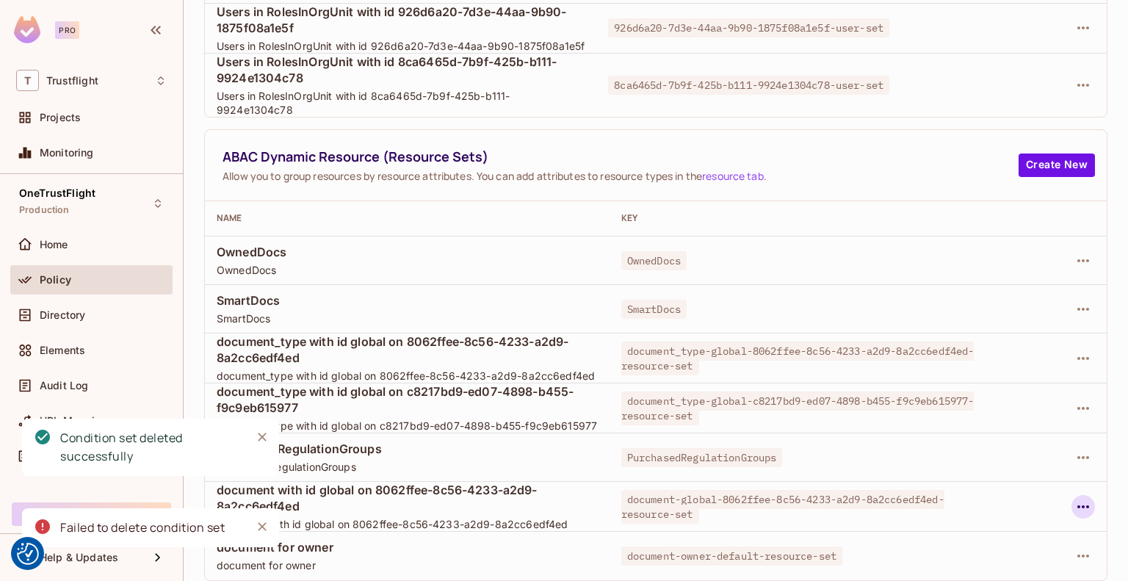
click at [1074, 505] on icon "button" at bounding box center [1083, 507] width 18 height 18
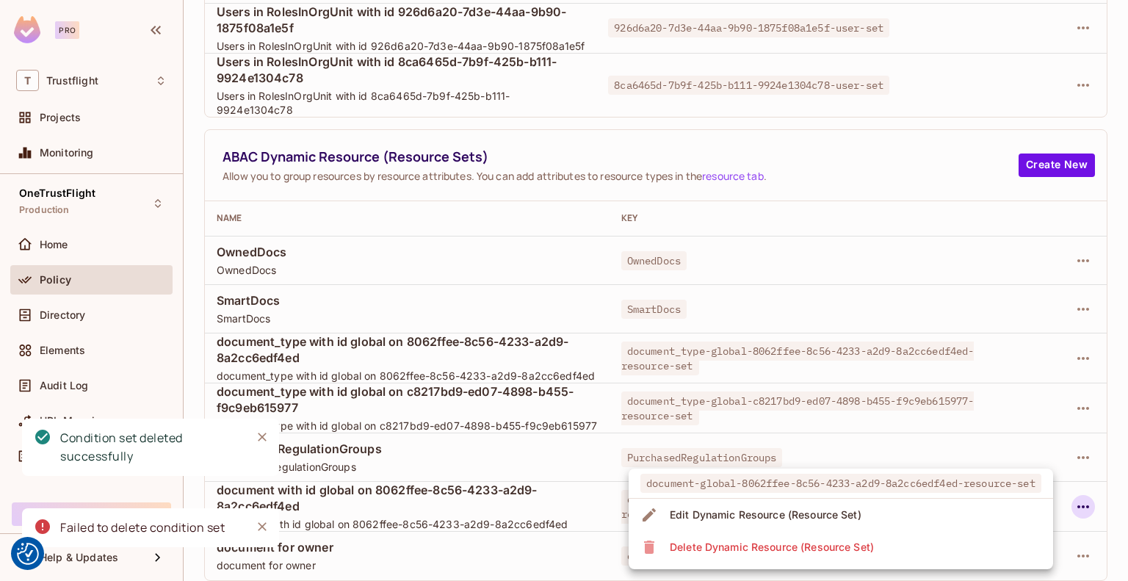
click at [918, 535] on li "Delete Dynamic Resource (Resource Set)" at bounding box center [841, 547] width 424 height 32
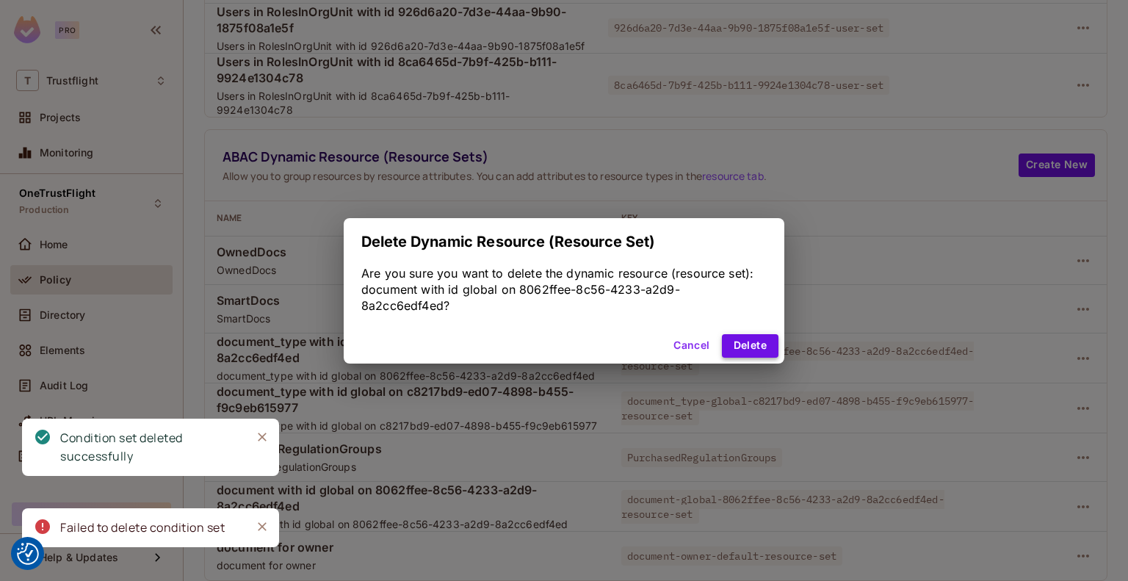
click at [757, 347] on button "Delete" at bounding box center [750, 345] width 57 height 23
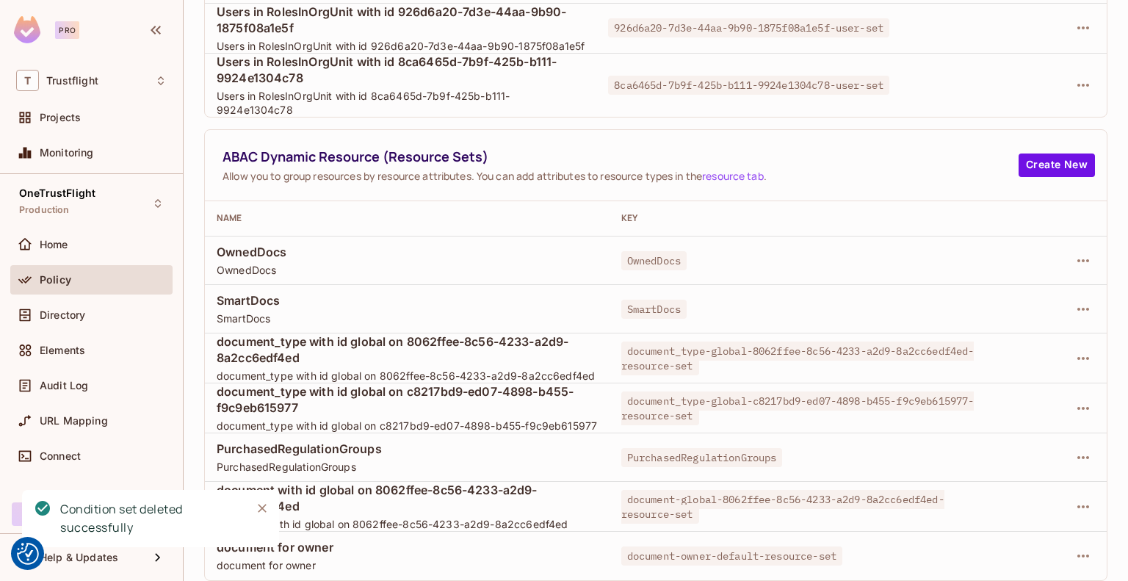
scroll to position [552, 0]
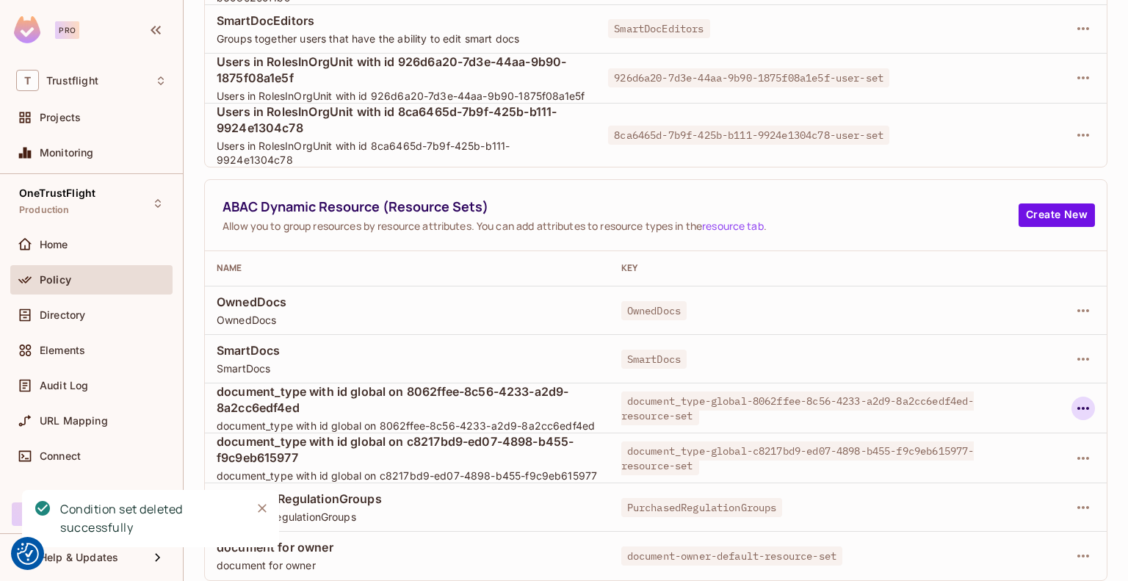
click at [1074, 399] on icon "button" at bounding box center [1083, 408] width 18 height 18
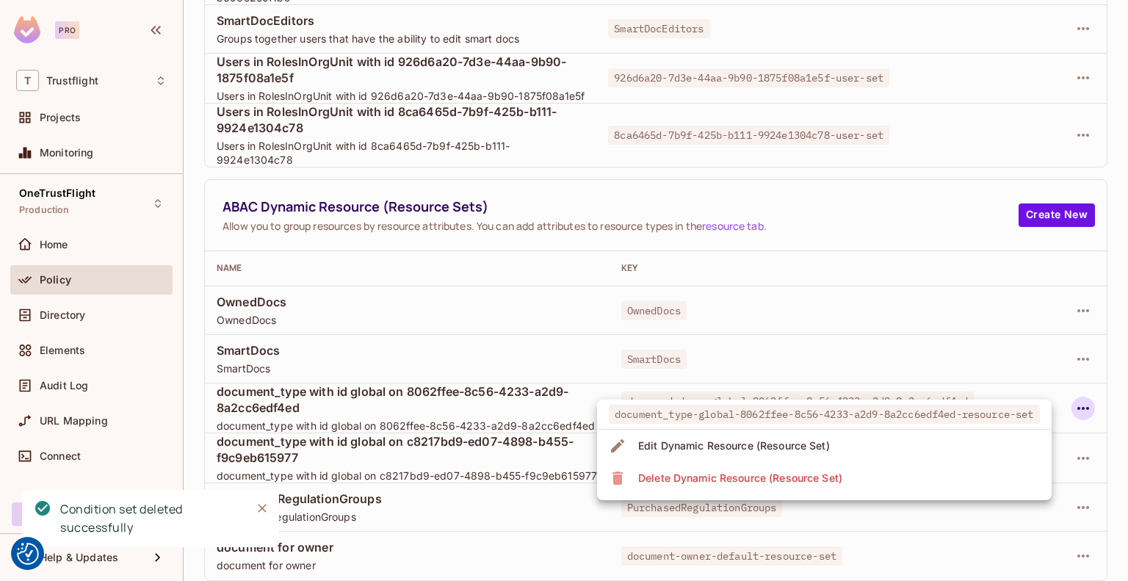
click at [850, 475] on li "Delete Dynamic Resource (Resource Set)" at bounding box center [824, 478] width 455 height 32
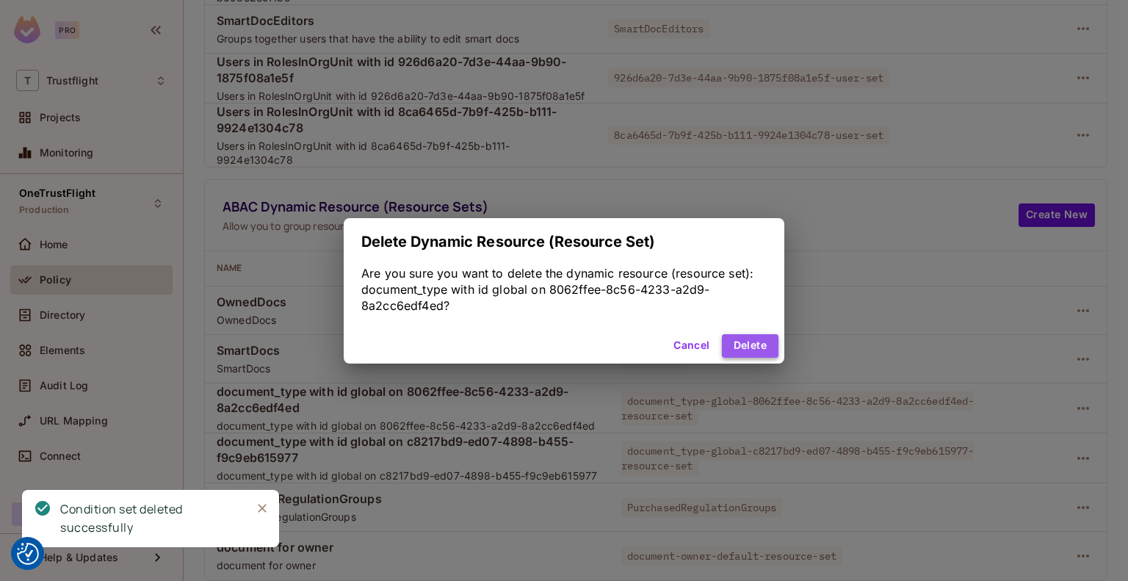
click at [748, 344] on button "Delete" at bounding box center [750, 345] width 57 height 23
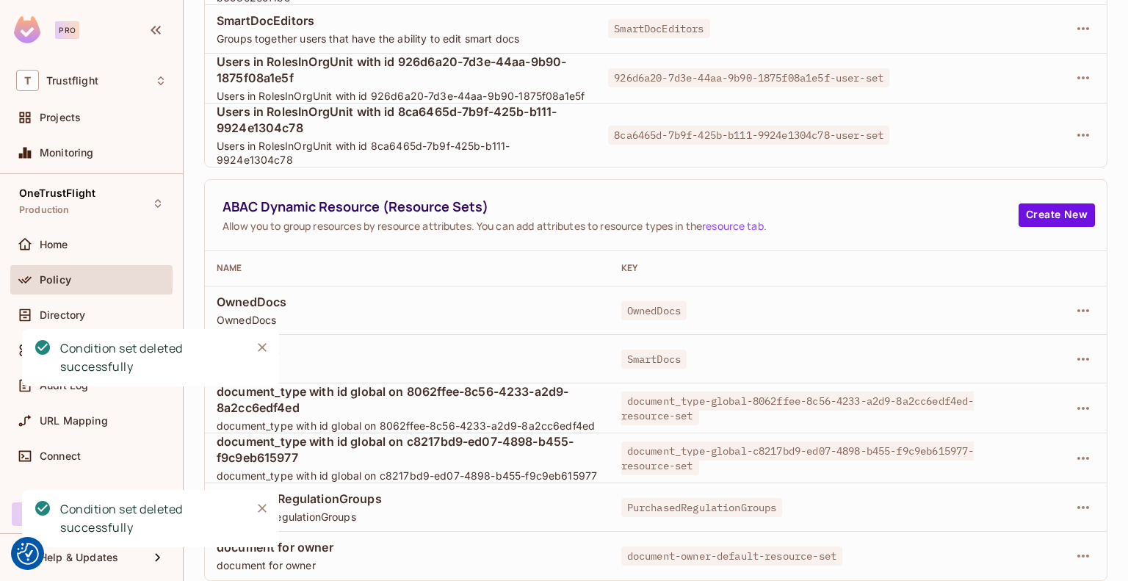
scroll to position [488, 0]
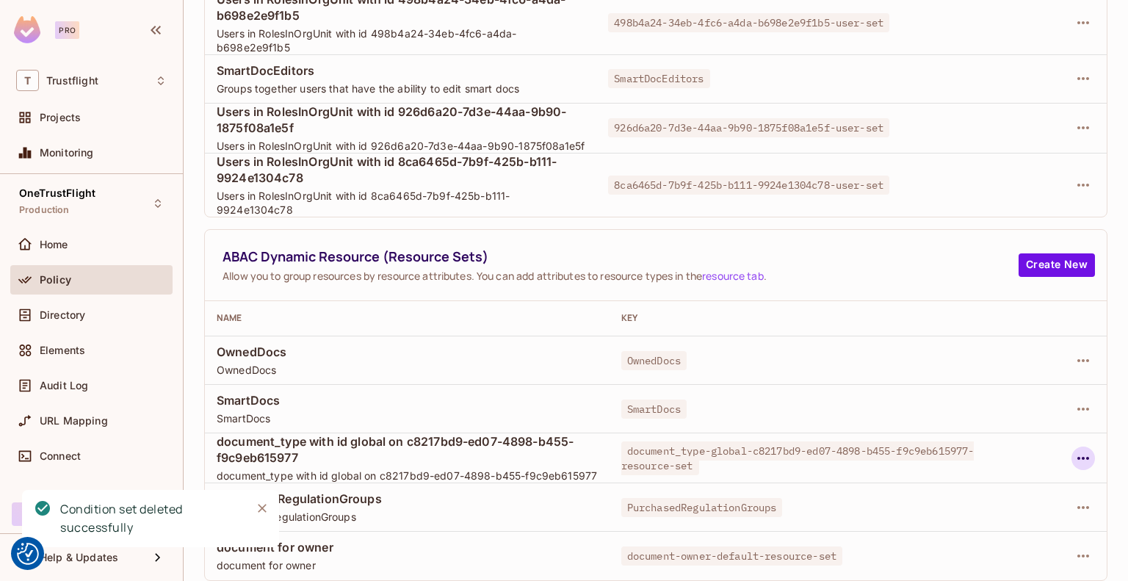
click at [1074, 451] on icon "button" at bounding box center [1083, 458] width 18 height 18
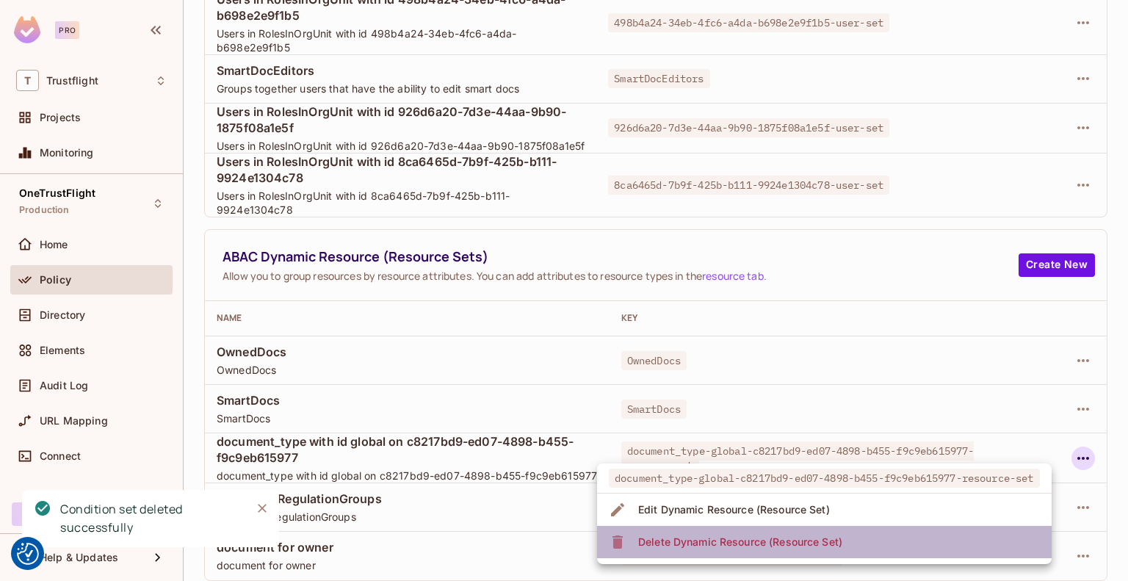
click at [871, 543] on li "Delete Dynamic Resource (Resource Set)" at bounding box center [824, 542] width 455 height 32
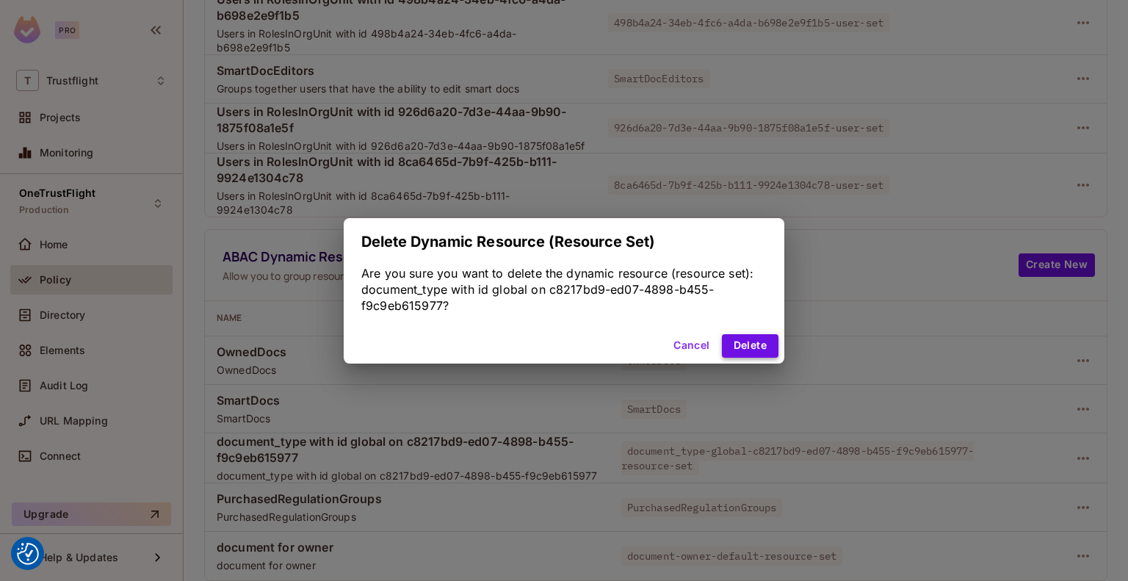
click at [764, 345] on button "Delete" at bounding box center [750, 345] width 57 height 23
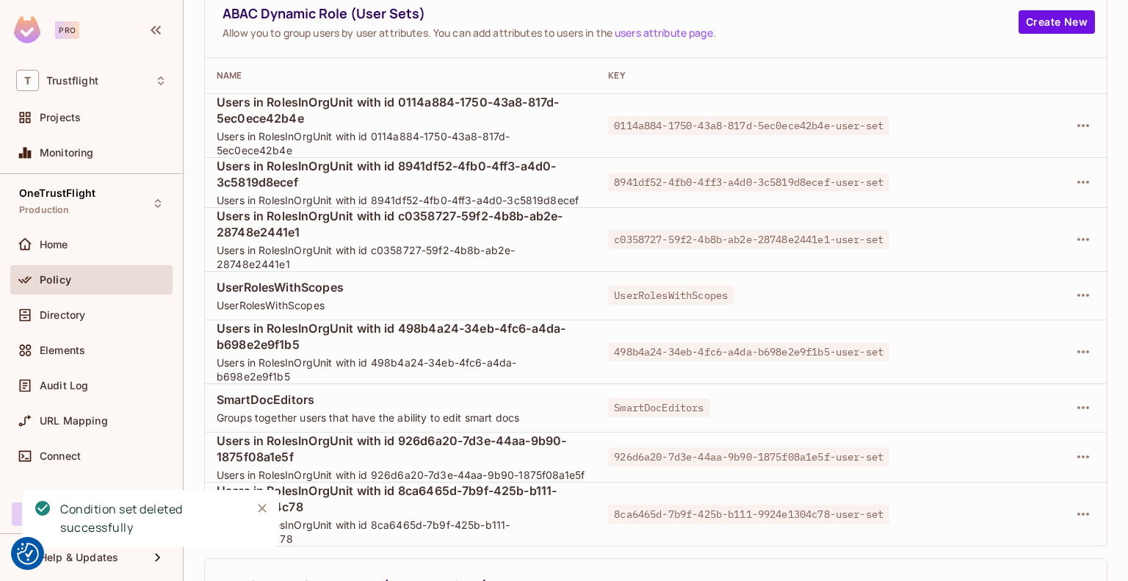
scroll to position [113, 0]
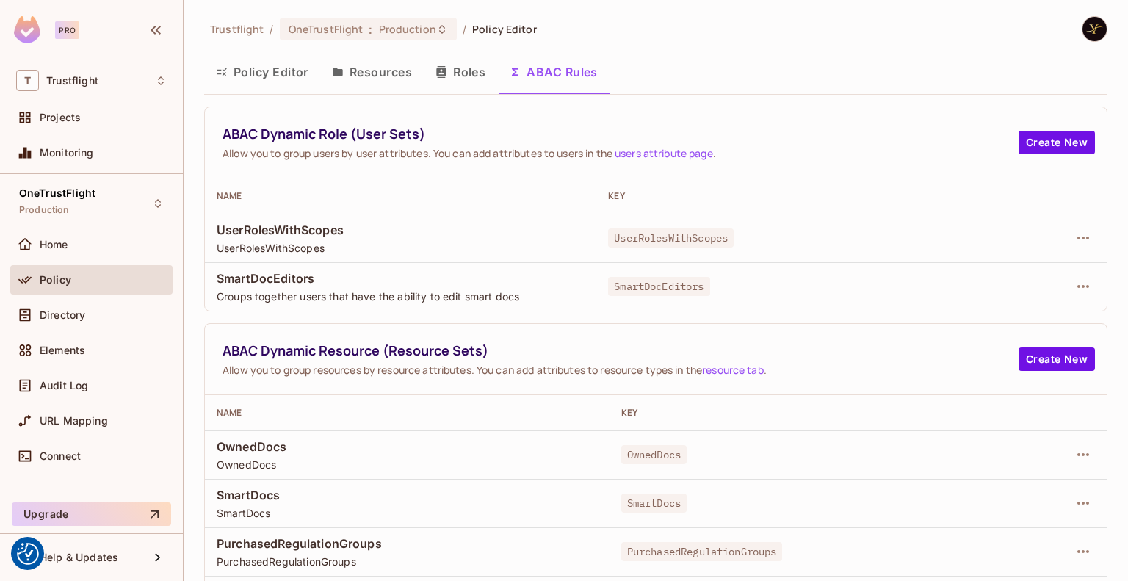
click at [477, 76] on button "Roles" at bounding box center [460, 72] width 73 height 37
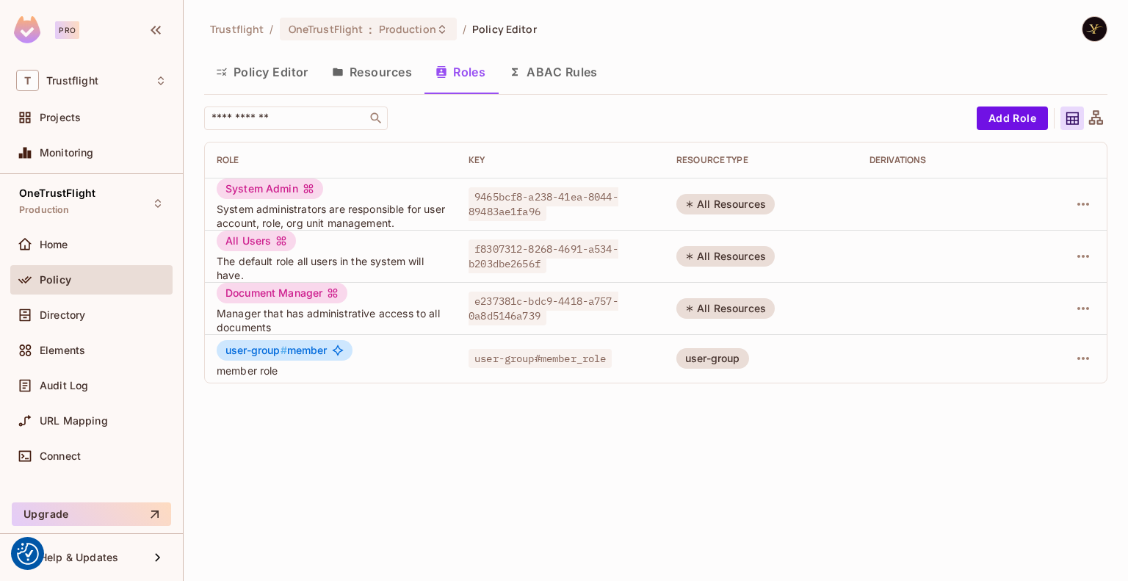
click at [389, 70] on button "Resources" at bounding box center [372, 72] width 104 height 37
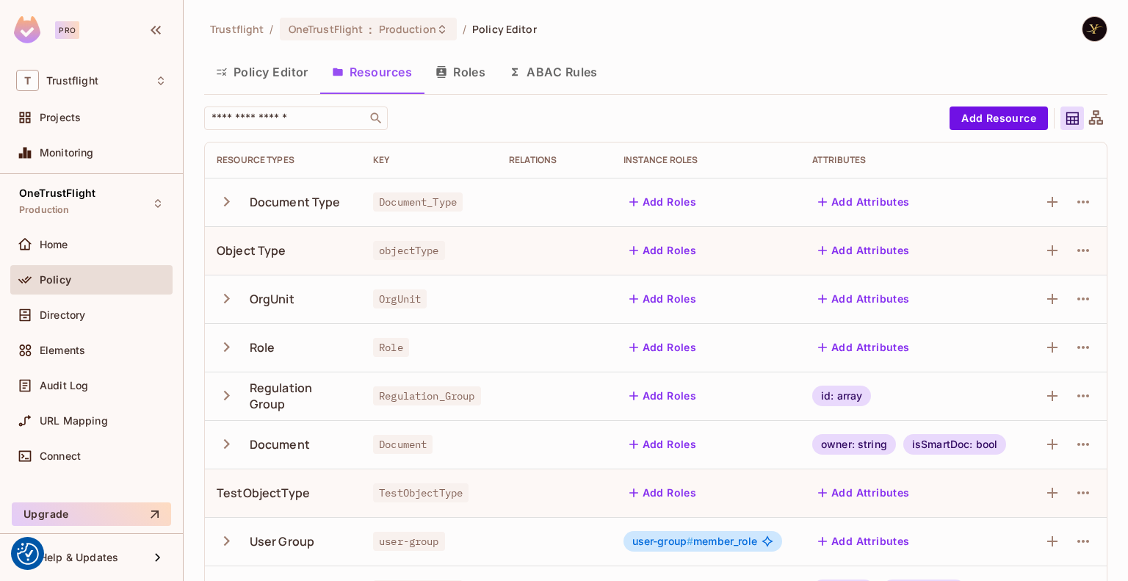
click at [229, 200] on icon "button" at bounding box center [227, 202] width 20 height 20
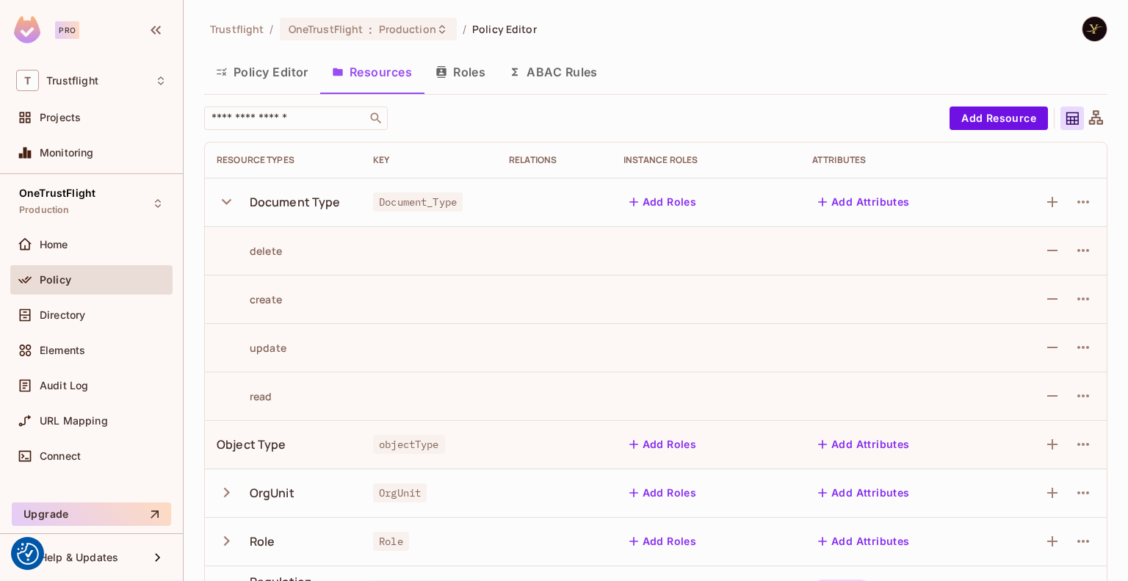
click at [229, 200] on icon "button" at bounding box center [227, 202] width 10 height 6
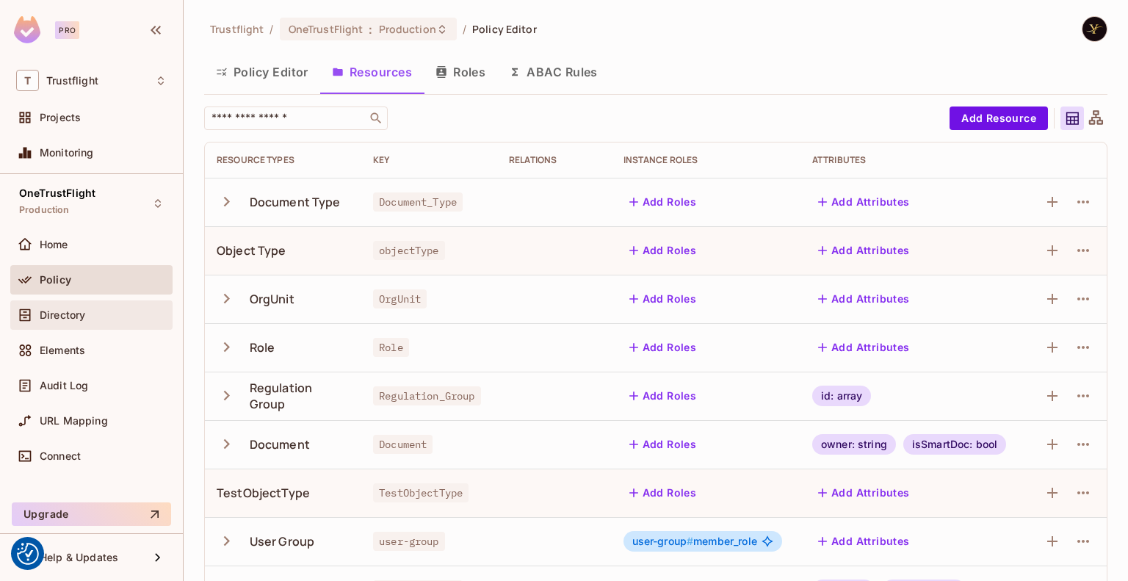
click at [96, 309] on div "Directory" at bounding box center [103, 315] width 127 height 12
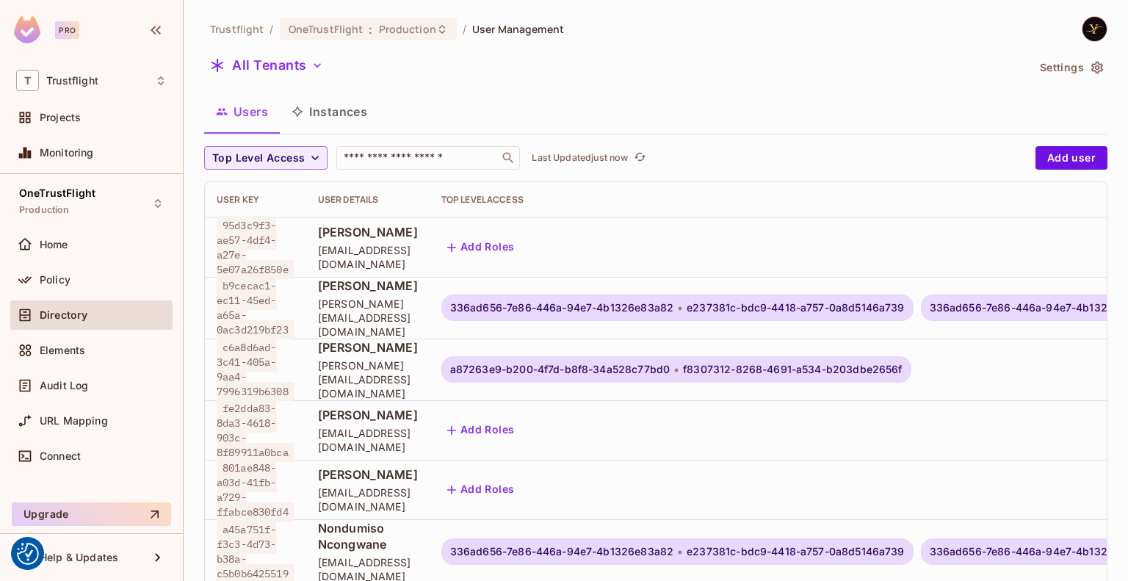
click at [332, 111] on button "Instances" at bounding box center [329, 111] width 99 height 37
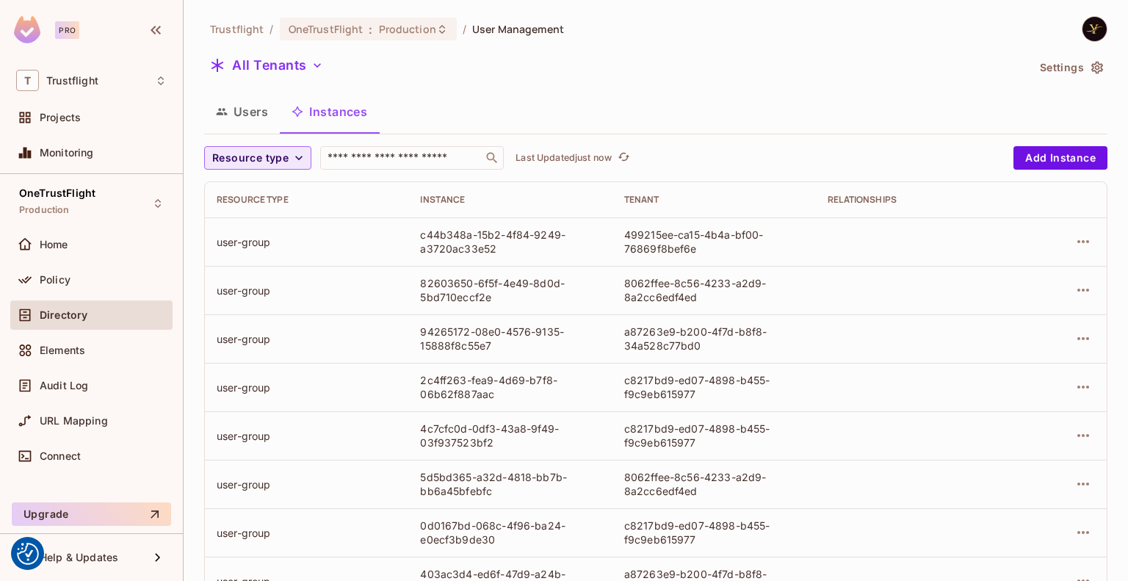
click at [263, 149] on span "Resource type" at bounding box center [250, 158] width 76 height 18
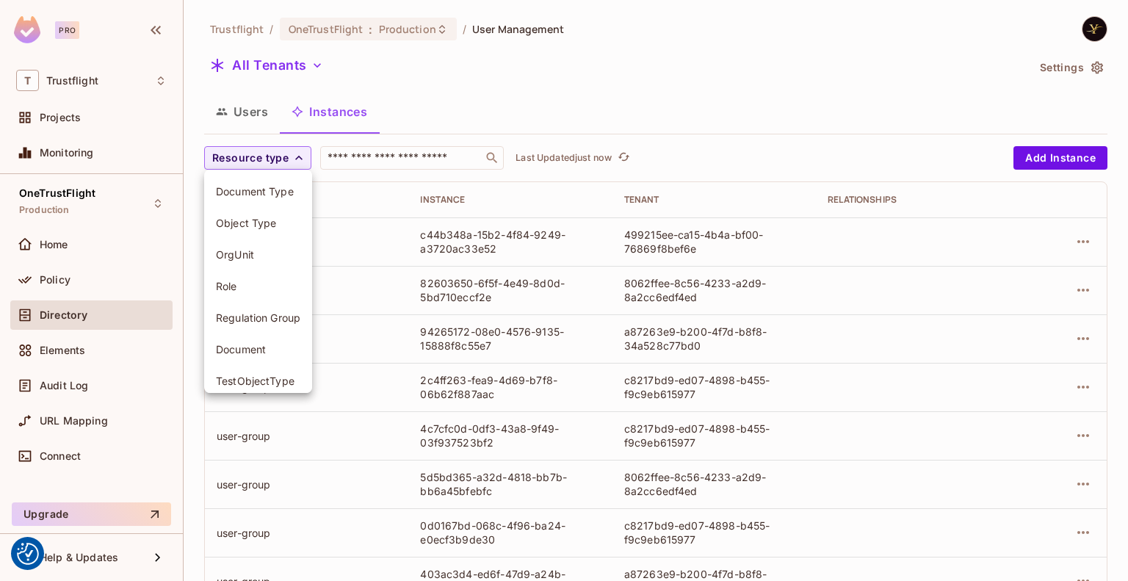
click at [278, 198] on span "Document Type" at bounding box center [258, 191] width 84 height 14
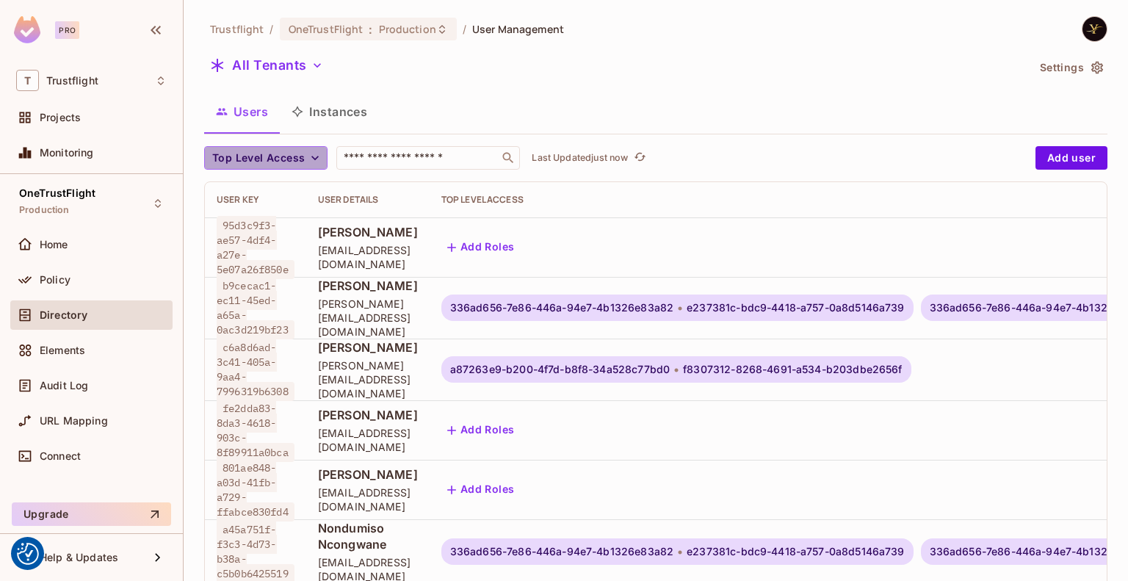
click at [245, 159] on span "Top Level Access" at bounding box center [258, 158] width 93 height 18
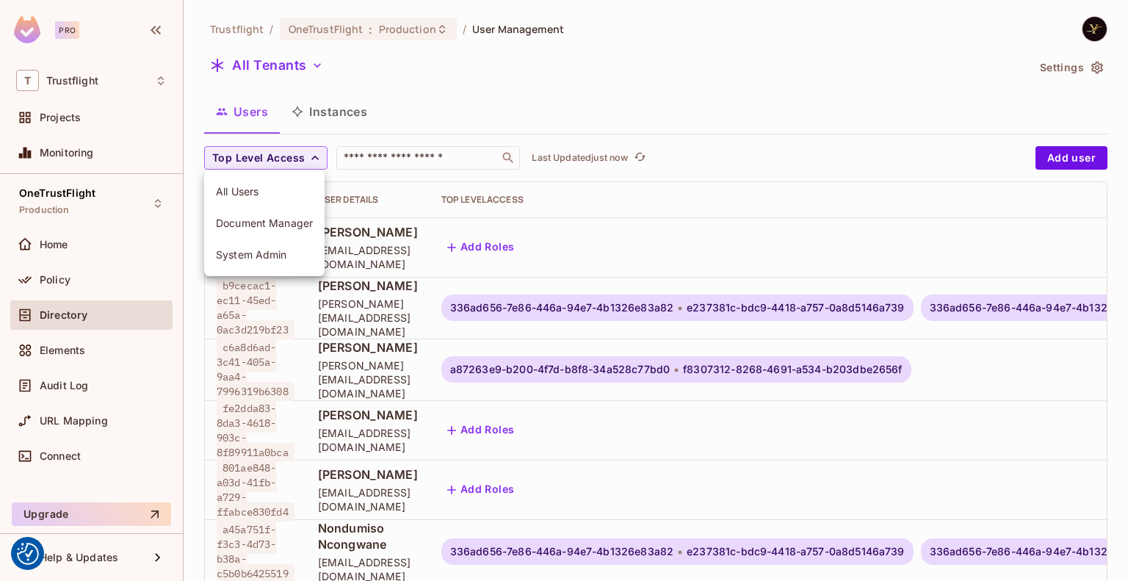
click at [81, 315] on div at bounding box center [564, 290] width 1128 height 581
click at [81, 315] on span "Directory" at bounding box center [64, 315] width 48 height 12
click at [325, 112] on button "Instances" at bounding box center [329, 111] width 99 height 37
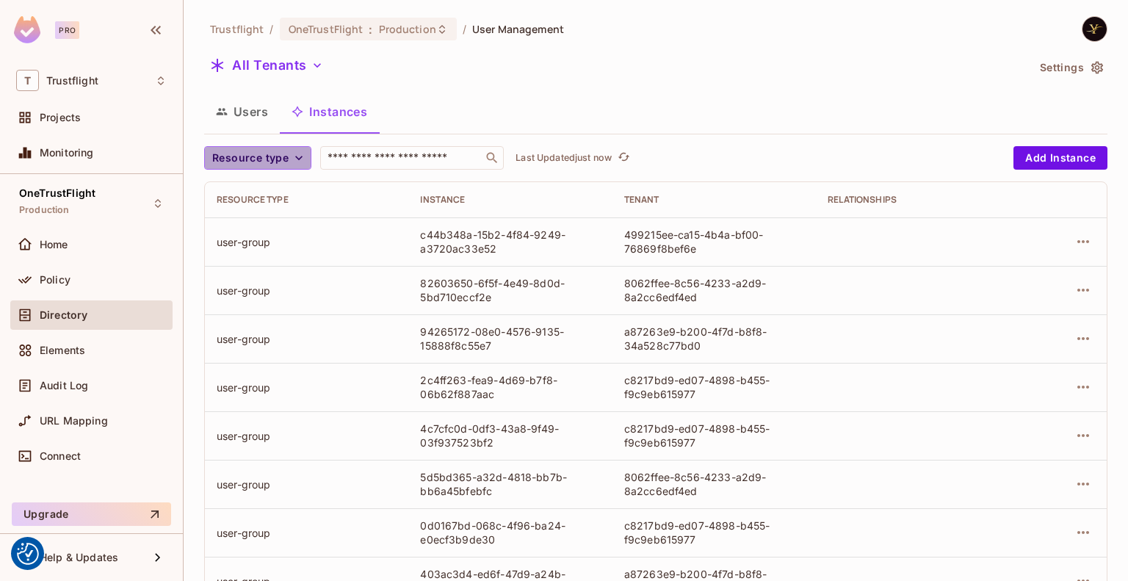
click at [246, 158] on span "Resource type" at bounding box center [250, 158] width 76 height 18
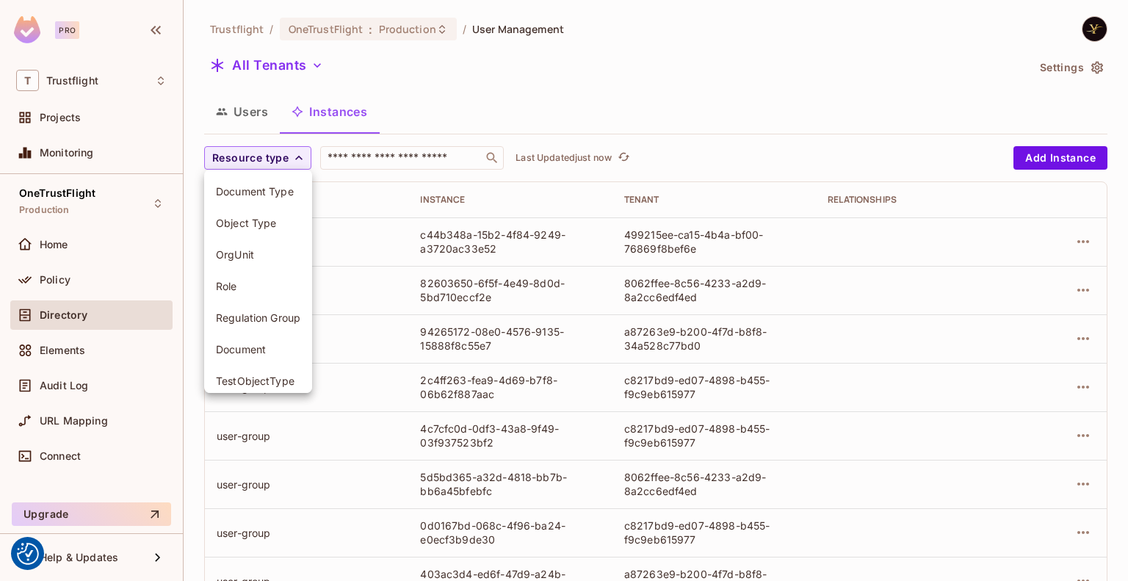
click at [244, 343] on span "Document" at bounding box center [258, 349] width 84 height 14
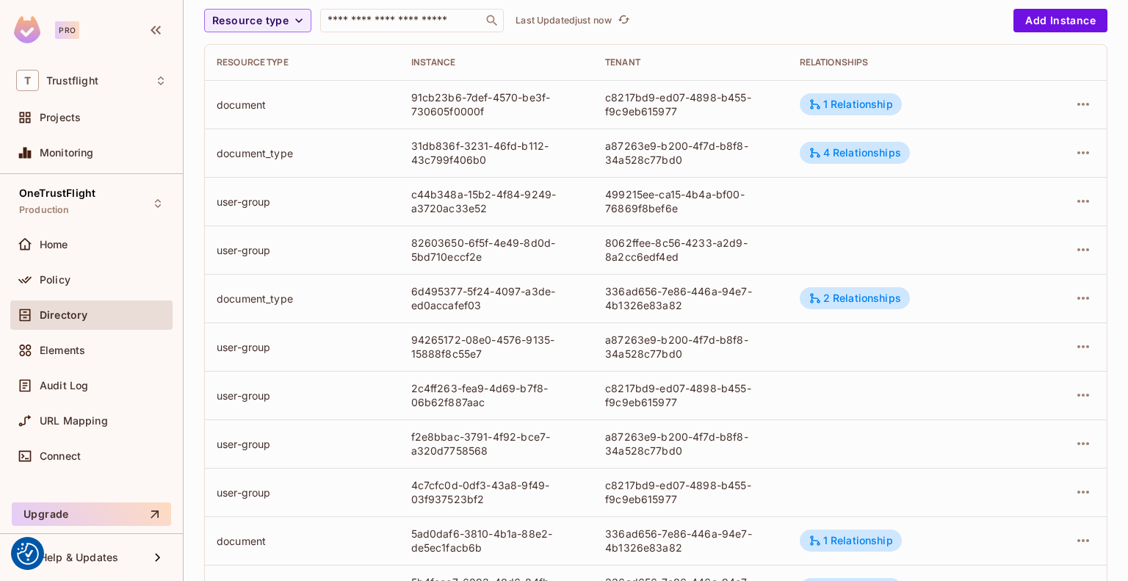
scroll to position [138, 0]
click at [289, 15] on button "Resource type" at bounding box center [257, 19] width 107 height 23
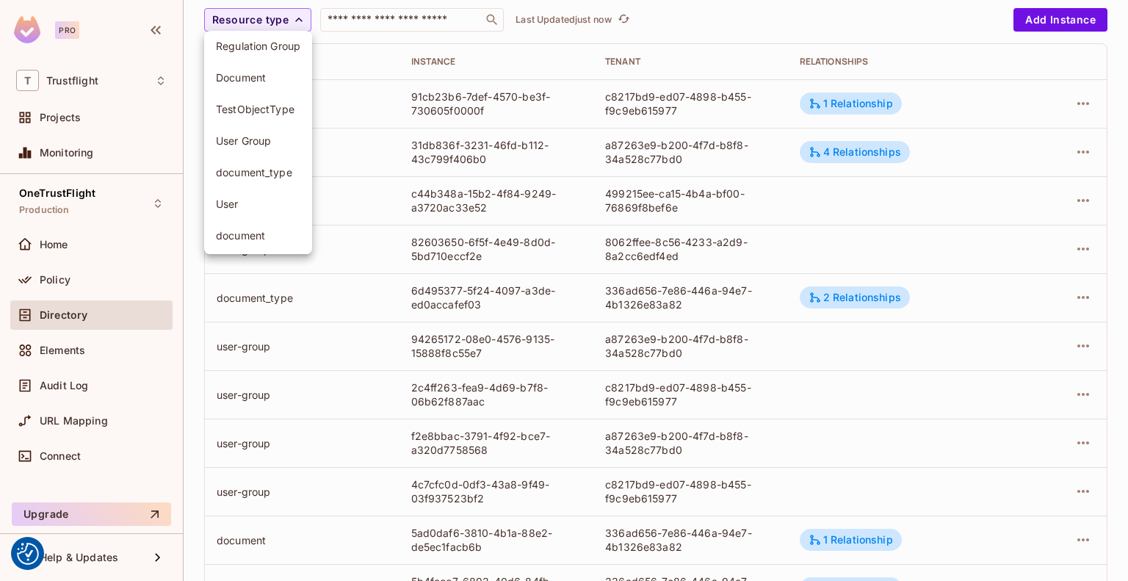
scroll to position [134, 0]
click at [248, 234] on span "document" at bounding box center [258, 234] width 84 height 14
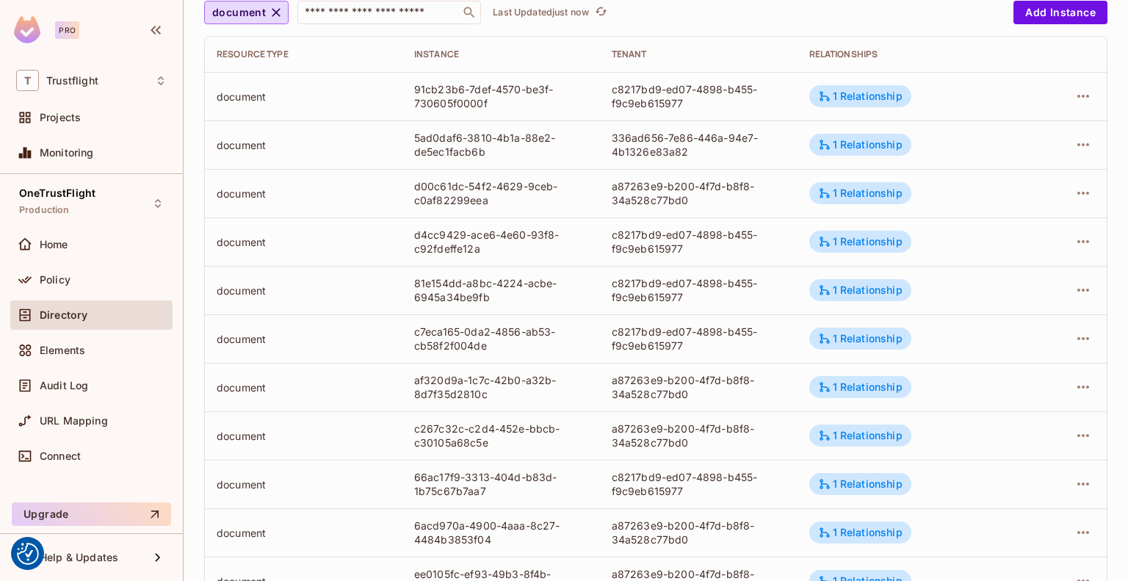
scroll to position [444, 0]
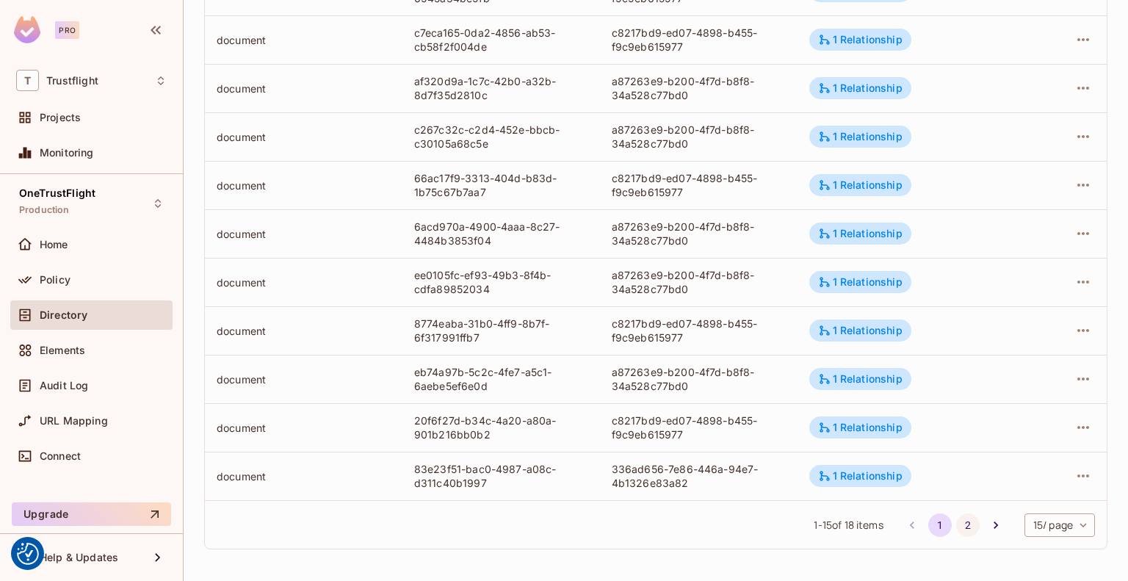
click at [956, 519] on button "2" at bounding box center [967, 524] width 23 height 23
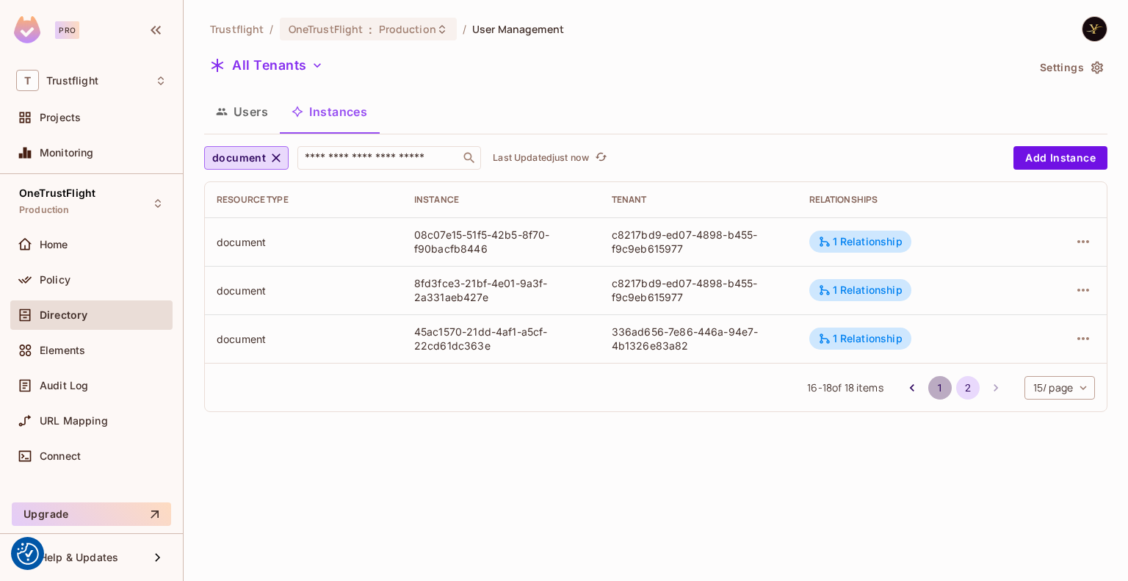
click at [935, 381] on button "1" at bounding box center [939, 387] width 23 height 23
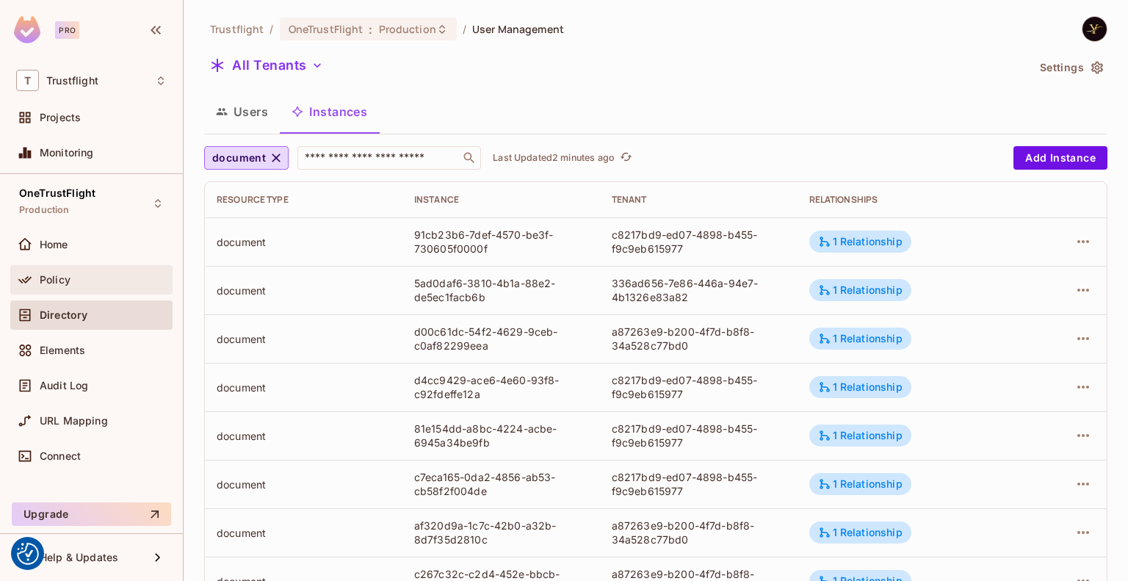
click at [103, 269] on div "Policy" at bounding box center [91, 279] width 162 height 29
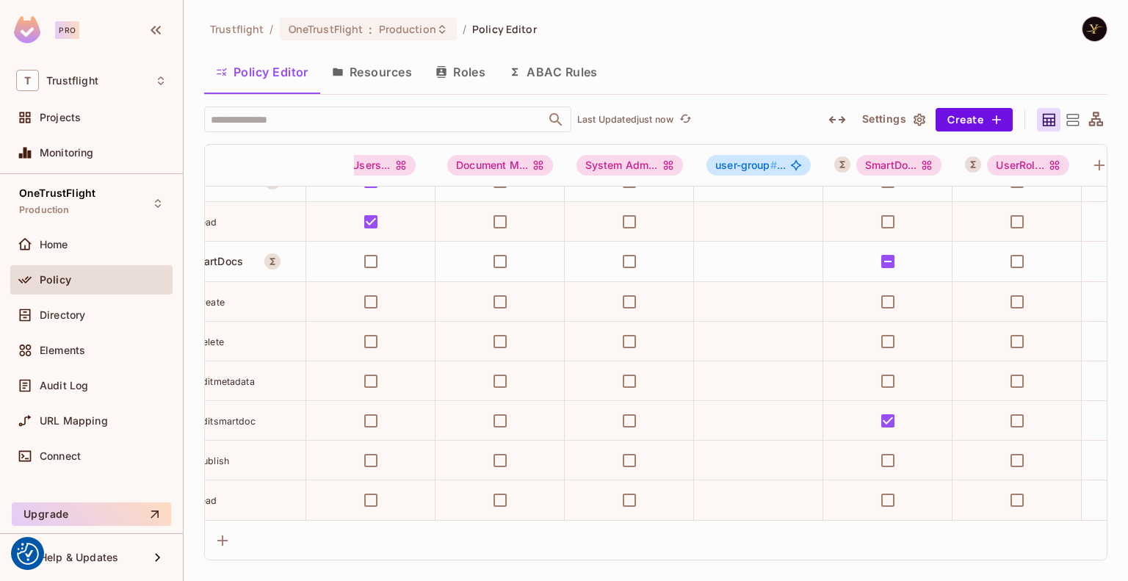
scroll to position [3135, 0]
